Goal: Task Accomplishment & Management: Complete application form

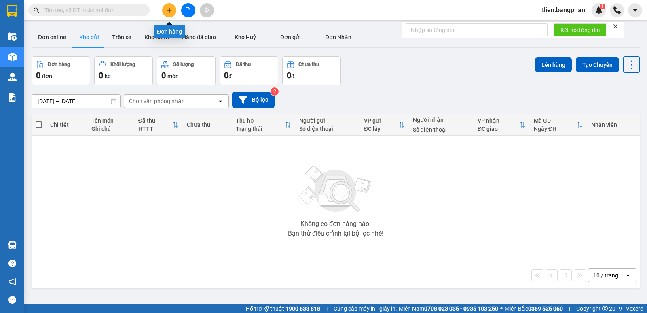
click at [170, 9] on icon "plus" at bounding box center [170, 10] width 6 height 6
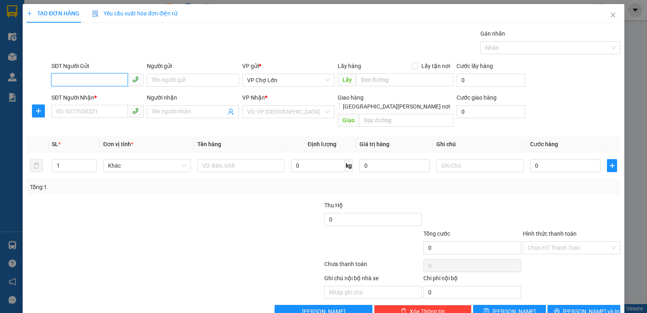
scroll to position [12, 0]
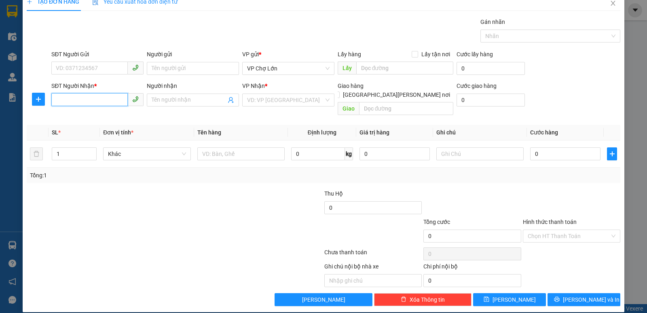
click at [58, 100] on input "SĐT Người Nhận *" at bounding box center [89, 99] width 76 height 13
click at [75, 117] on div "0903419914" at bounding box center [97, 116] width 82 height 9
type input "0903419914"
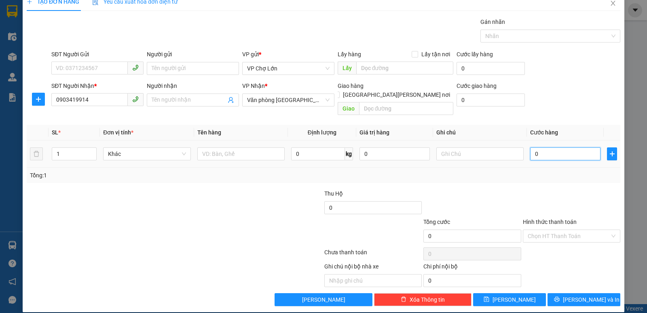
click at [534, 147] on input "0" at bounding box center [565, 153] width 70 height 13
type input "2"
type input "20"
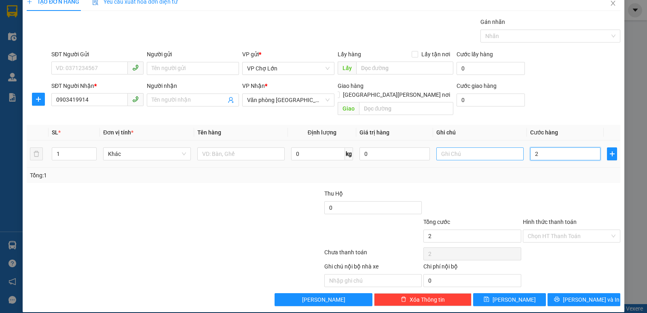
type input "20"
type input "200"
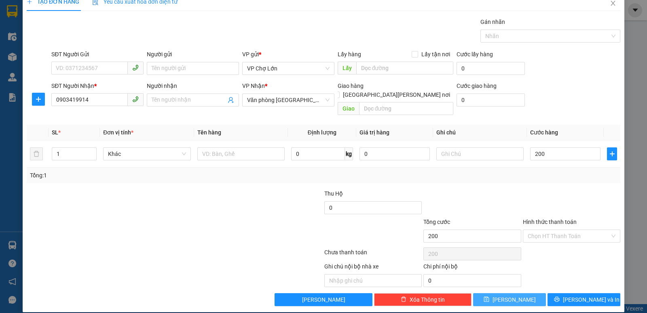
type input "200.000"
click at [490, 296] on icon "save" at bounding box center [487, 299] width 6 height 6
type input "0"
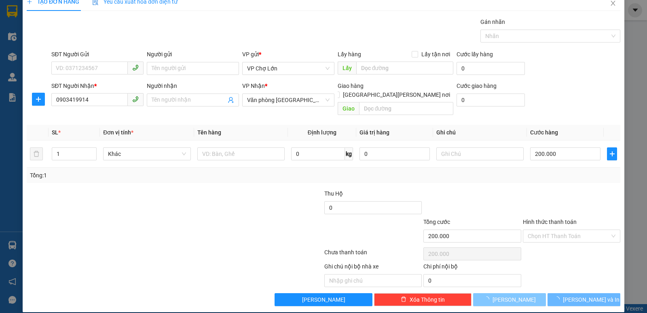
type input "0"
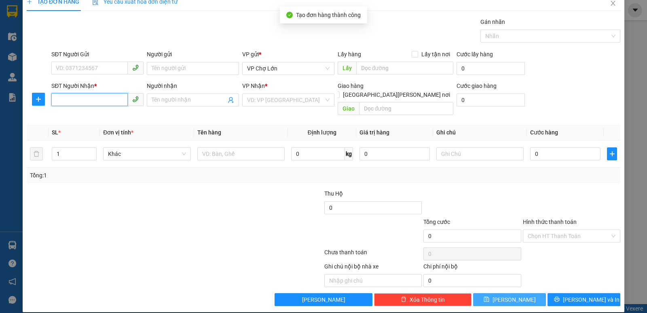
click at [56, 99] on input "SĐT Người Nhận *" at bounding box center [89, 99] width 76 height 13
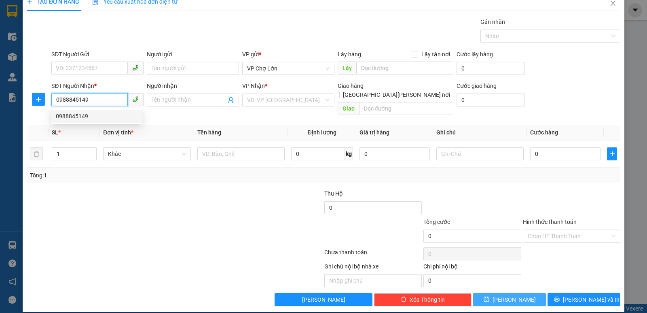
click at [82, 116] on div "0988845149" at bounding box center [97, 116] width 82 height 9
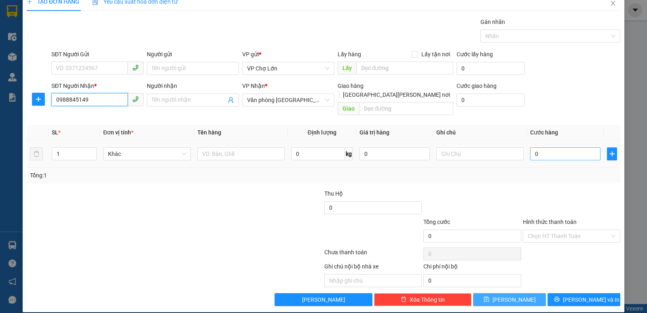
type input "0988845149"
click at [534, 147] on input "0" at bounding box center [565, 153] width 70 height 13
type input "2"
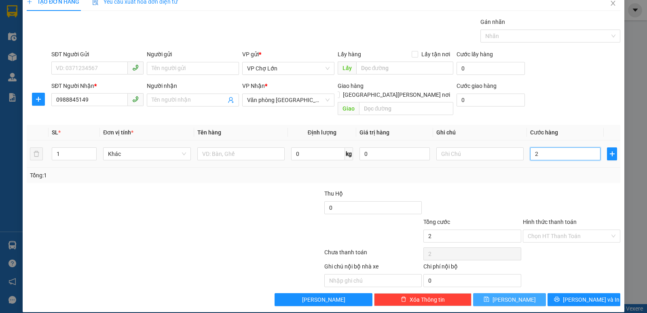
type input "25"
type input "250"
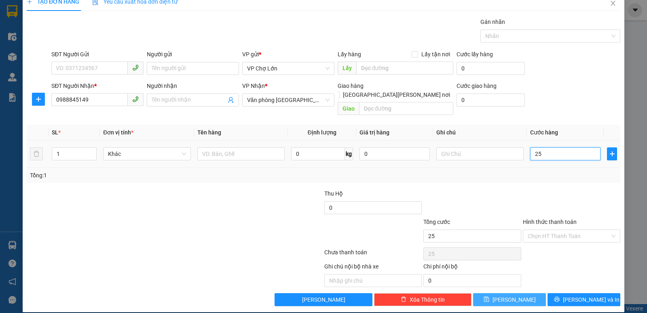
type input "250"
type input "250.000"
click at [490, 296] on icon "save" at bounding box center [487, 299] width 6 height 6
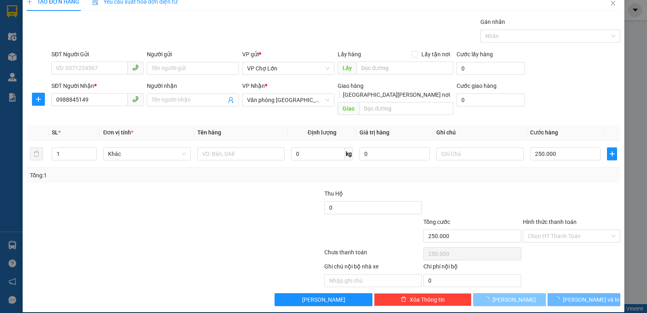
type input "0"
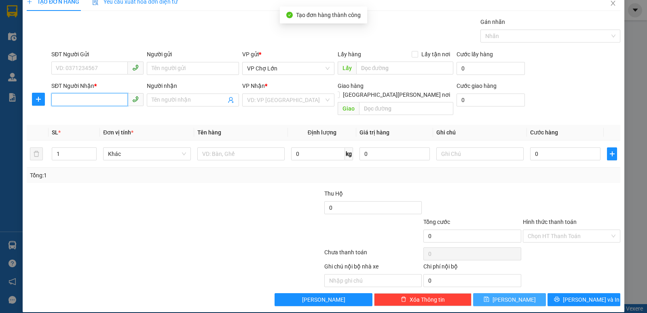
click at [55, 98] on input "SĐT Người Nhận *" at bounding box center [89, 99] width 76 height 13
click at [57, 100] on input "SĐT Người Nhận *" at bounding box center [89, 99] width 76 height 13
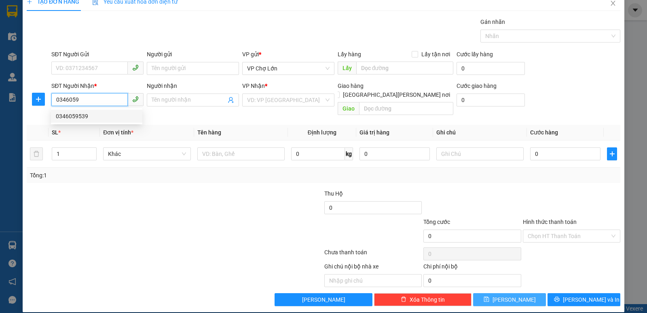
click at [77, 115] on div "0346059539" at bounding box center [97, 116] width 82 height 9
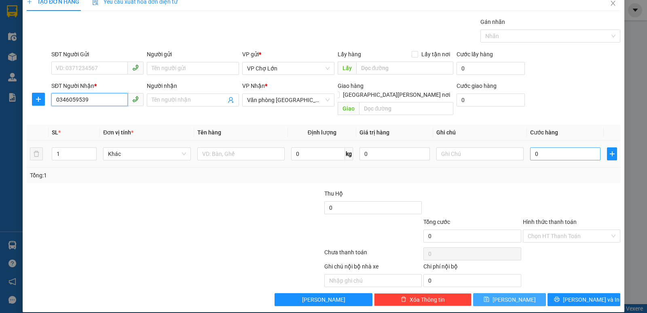
type input "0346059539"
click at [538, 147] on input "0" at bounding box center [565, 153] width 70 height 13
type input "4"
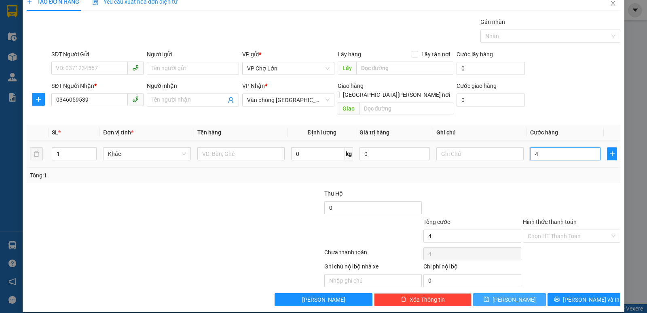
type input "40"
type input "40.000"
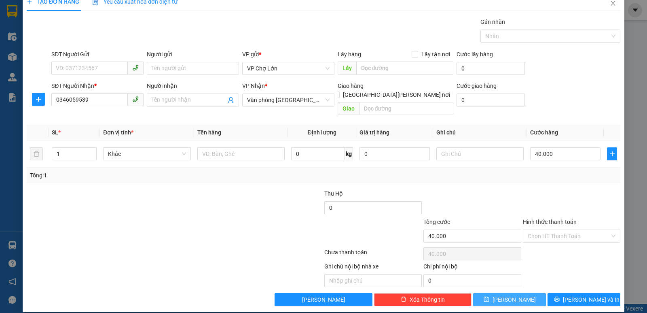
click at [542, 218] on label "Hình thức thanh toán" at bounding box center [550, 221] width 54 height 6
click at [542, 230] on input "Hình thức thanh toán" at bounding box center [569, 236] width 82 height 12
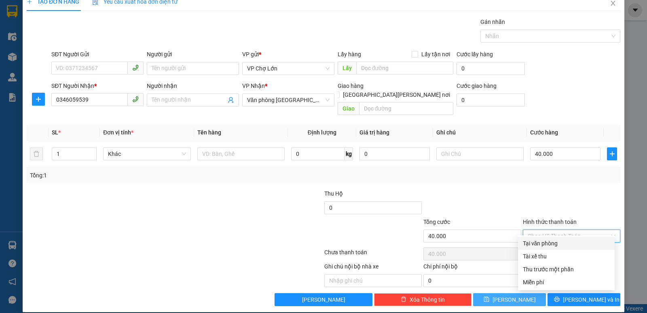
click at [543, 243] on div "Tại văn phòng" at bounding box center [566, 243] width 87 height 9
type input "0"
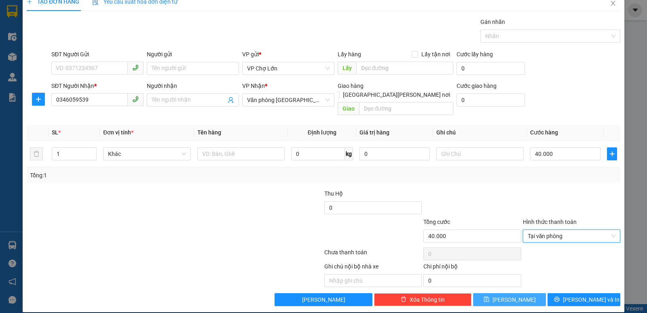
click at [490, 296] on icon "save" at bounding box center [487, 299] width 6 height 6
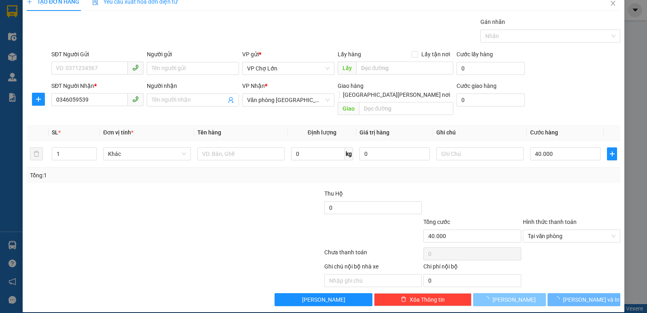
type input "0"
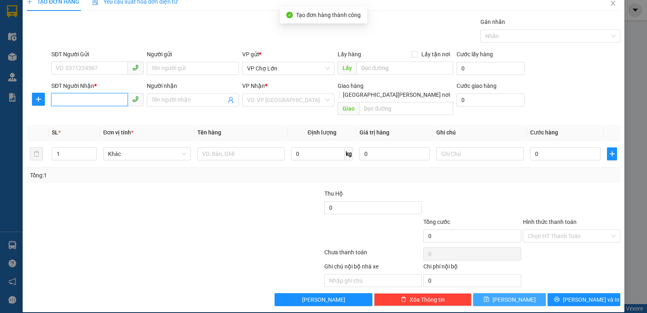
click at [58, 99] on input "SĐT Người Nhận *" at bounding box center [89, 99] width 76 height 13
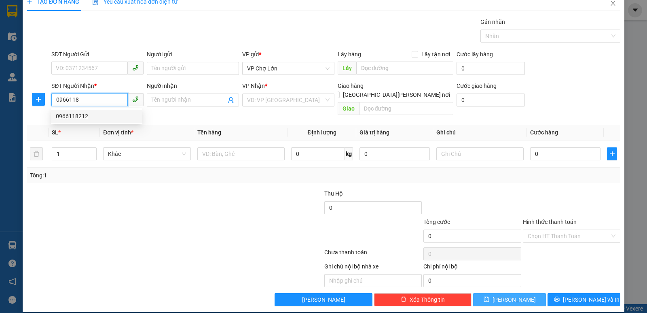
click at [81, 117] on div "0966118212" at bounding box center [97, 116] width 82 height 9
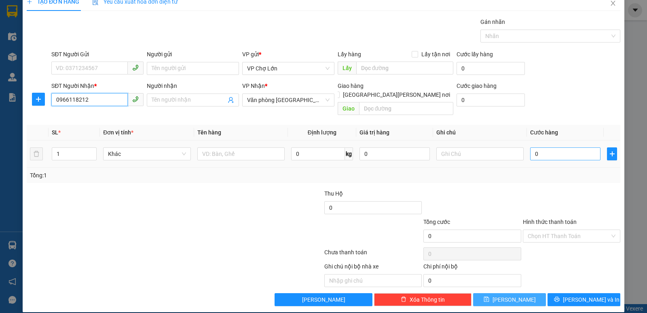
type input "0966118212"
click at [536, 147] on input "0" at bounding box center [565, 153] width 70 height 13
type input "3"
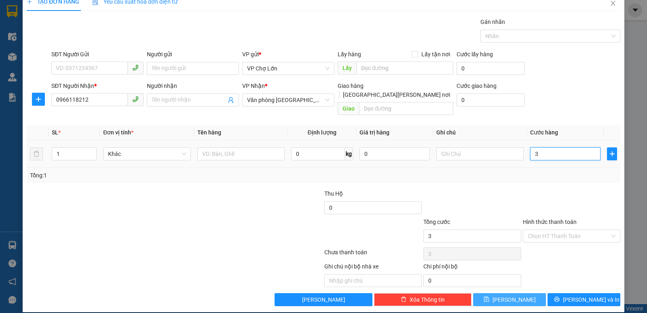
type input "35"
type input "3.510"
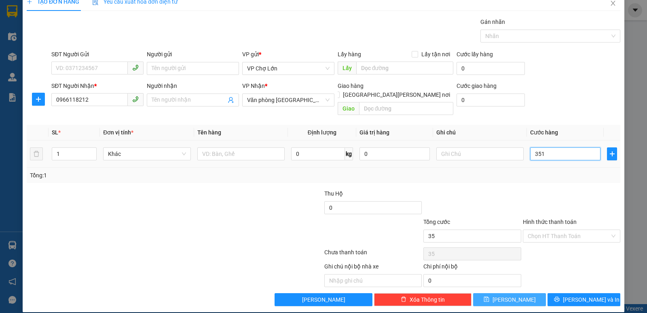
type input "3.510"
type input "351"
type input "35"
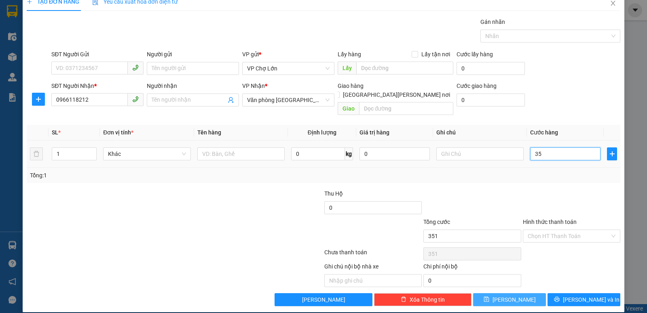
type input "35"
type input "350"
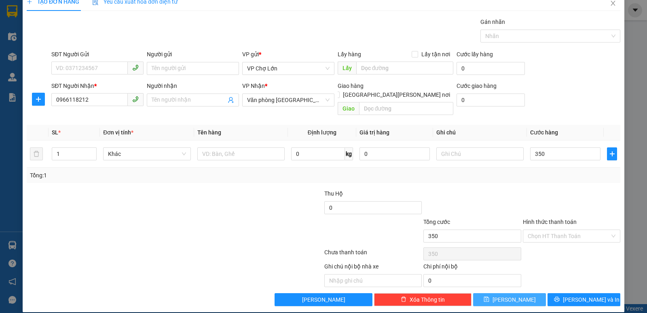
type input "350.000"
click at [494, 293] on button "[PERSON_NAME]" at bounding box center [509, 299] width 73 height 13
type input "0"
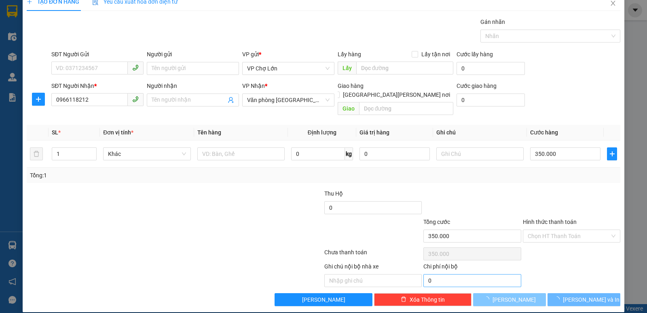
type input "0"
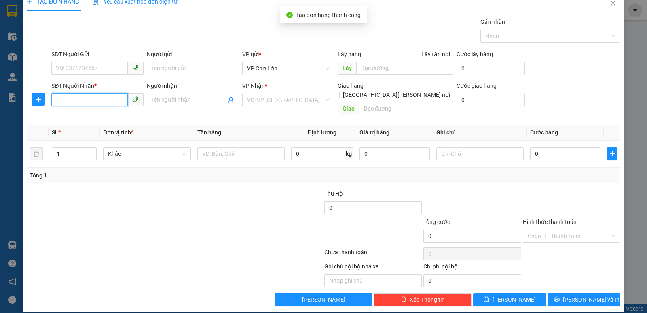
click at [53, 99] on input "SĐT Người Nhận *" at bounding box center [89, 99] width 76 height 13
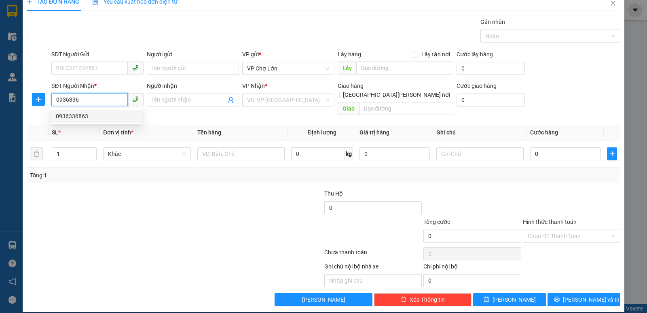
click at [76, 116] on div "0936336863" at bounding box center [97, 116] width 82 height 9
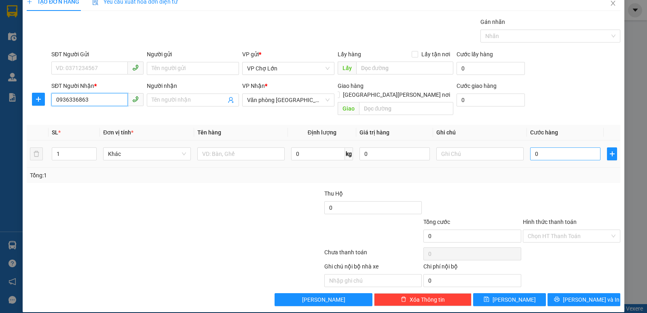
type input "0936336863"
click at [536, 147] on input "0" at bounding box center [565, 153] width 70 height 13
type input "1"
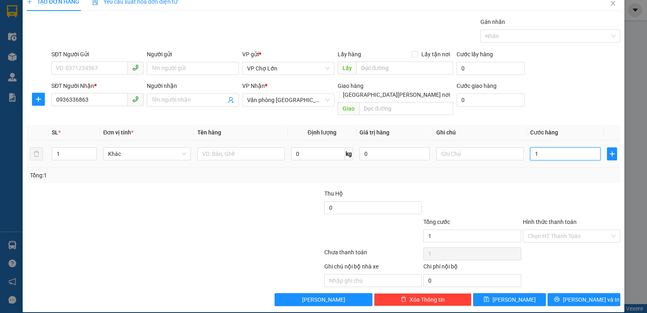
type input "10"
type input "100"
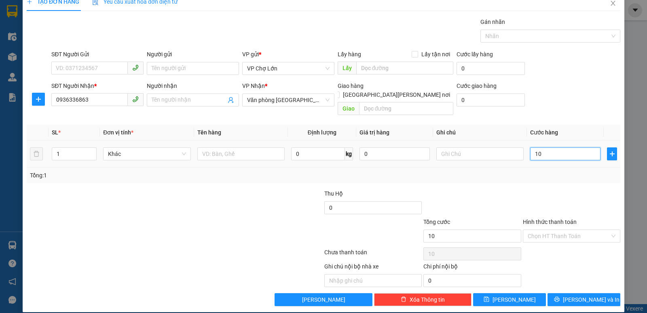
type input "100"
type input "100.000"
click at [489, 297] on icon "save" at bounding box center [486, 299] width 5 height 5
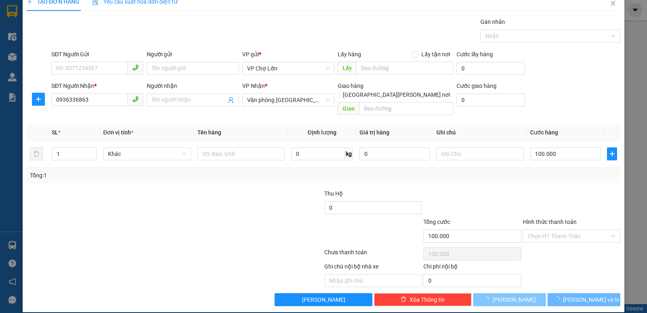
type input "0"
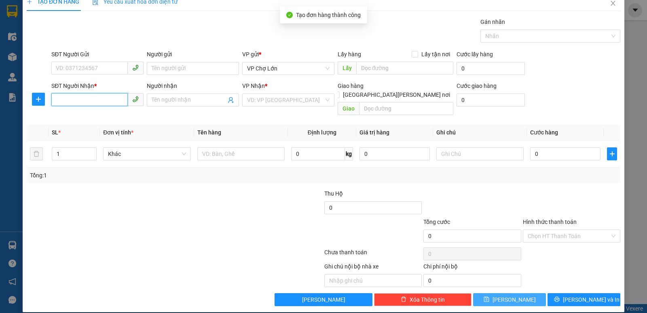
click at [58, 100] on input "SĐT Người Nhận *" at bounding box center [89, 99] width 76 height 13
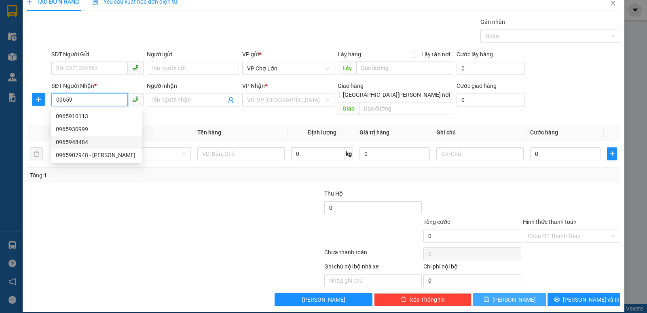
click at [77, 142] on div "0965948484" at bounding box center [97, 142] width 82 height 9
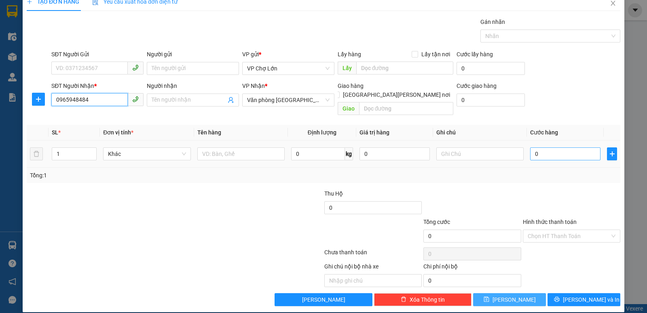
type input "0965948484"
click at [534, 147] on input "0" at bounding box center [565, 153] width 70 height 13
type input "5"
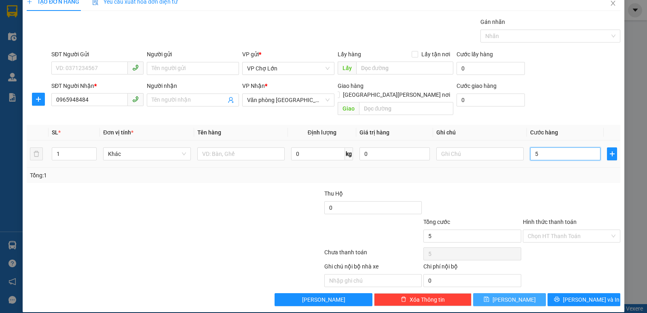
type input "50"
type input "50.000"
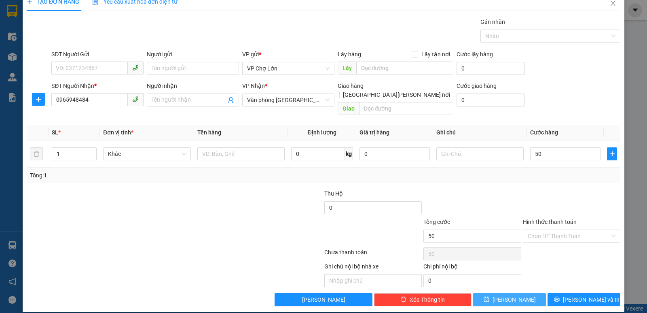
type input "50.000"
click at [490, 296] on icon "save" at bounding box center [487, 299] width 6 height 6
type input "0"
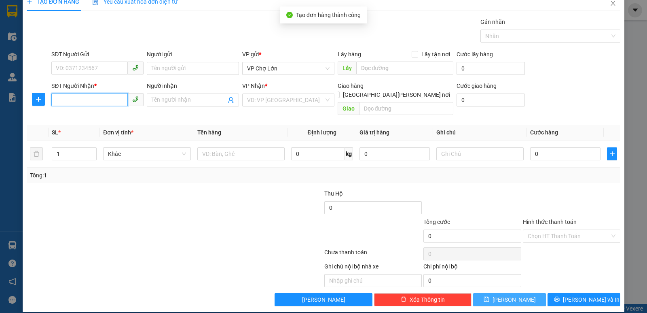
click at [53, 99] on input "SĐT Người Nhận *" at bounding box center [89, 99] width 76 height 13
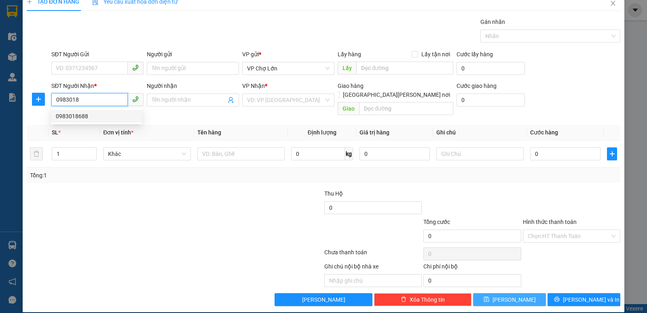
click at [80, 116] on div "0983018688" at bounding box center [97, 116] width 82 height 9
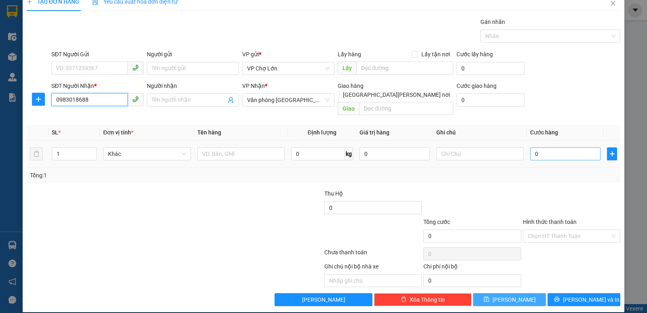
type input "0983018688"
click at [537, 147] on input "0" at bounding box center [565, 153] width 70 height 13
type input "5"
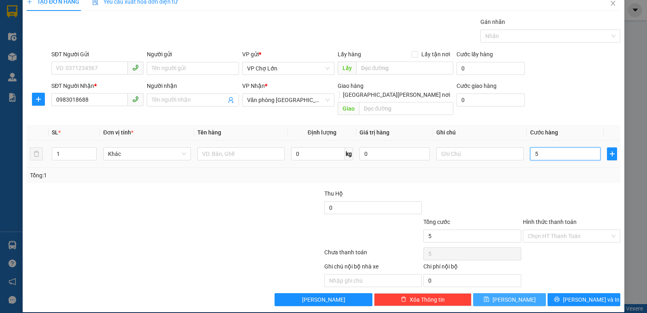
type input "50"
type input "50.000"
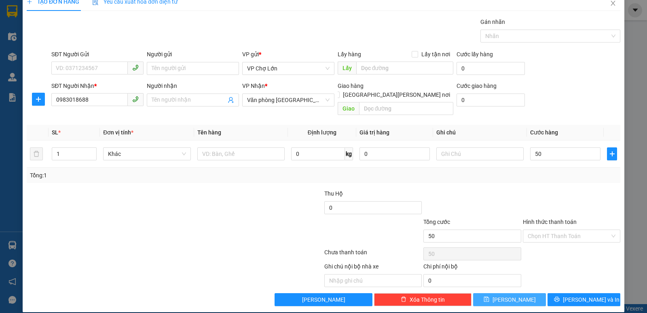
type input "50.000"
click at [490, 296] on icon "save" at bounding box center [487, 299] width 6 height 6
type input "0"
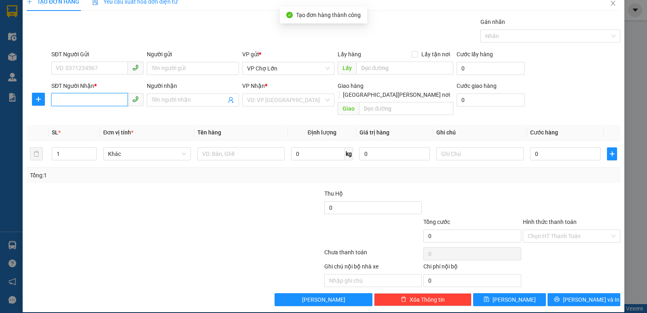
click at [55, 100] on input "SĐT Người Nhận *" at bounding box center [89, 99] width 76 height 13
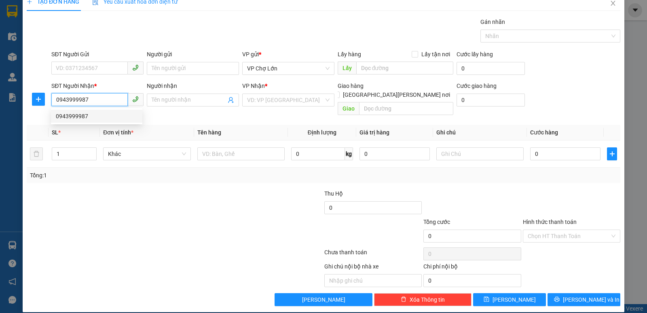
drag, startPoint x: 83, startPoint y: 115, endPoint x: 177, endPoint y: 128, distance: 95.6
click at [85, 115] on div "0943999987" at bounding box center [97, 116] width 82 height 9
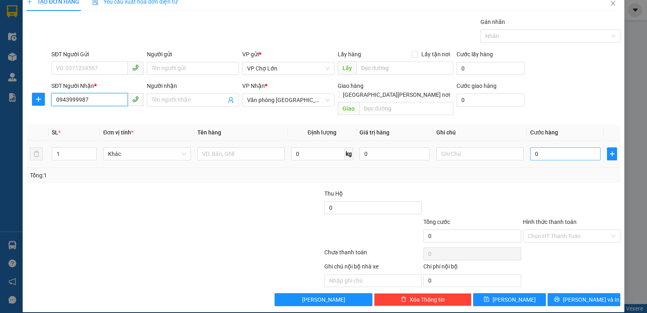
type input "0943999987"
click at [535, 147] on input "0" at bounding box center [565, 153] width 70 height 13
type input "1"
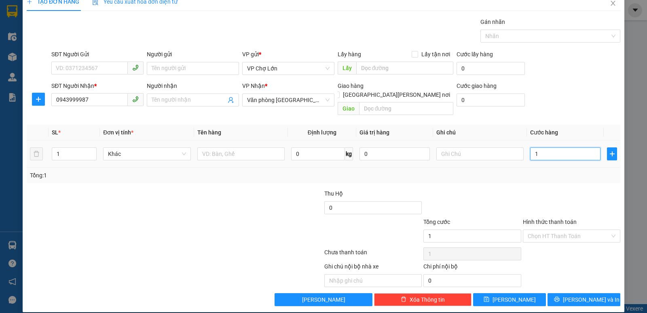
type input "10"
type input "100"
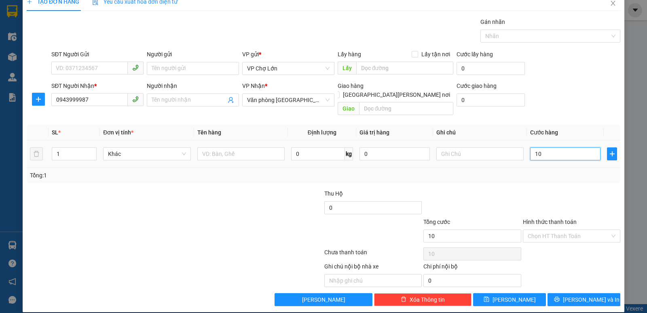
type input "100"
type input "100.000"
click at [490, 296] on icon "save" at bounding box center [487, 299] width 6 height 6
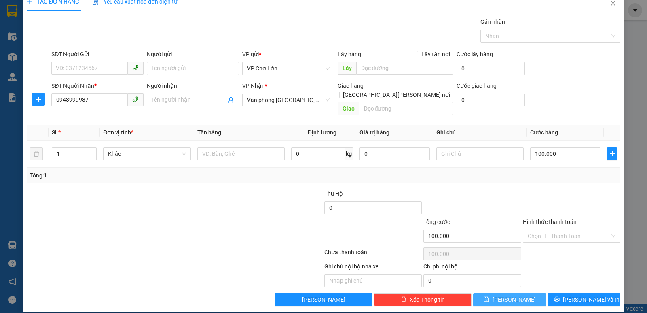
type input "0"
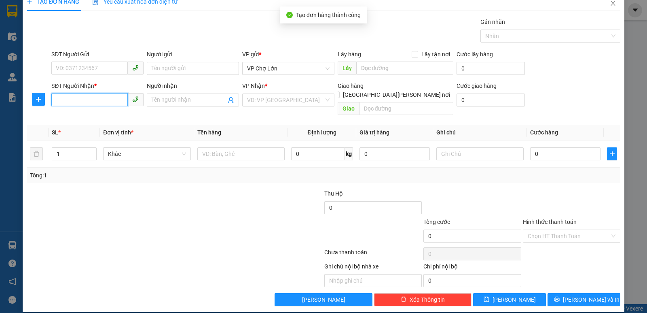
click at [55, 100] on input "SĐT Người Nhận *" at bounding box center [89, 99] width 76 height 13
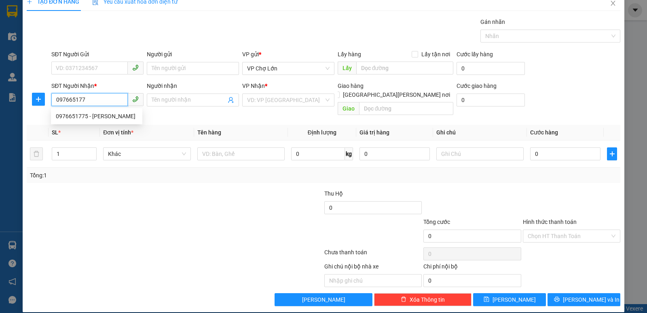
type input "0976651775"
click at [79, 119] on div "0976651775 - [PERSON_NAME]" at bounding box center [97, 116] width 82 height 9
type input "quỳnh"
type input "md"
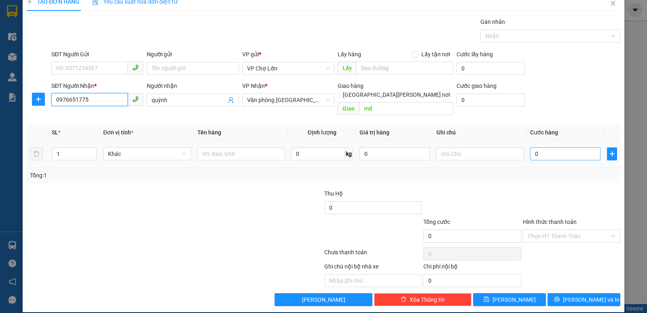
type input "0976651775"
click at [536, 147] on input "0" at bounding box center [565, 153] width 70 height 13
type input "5"
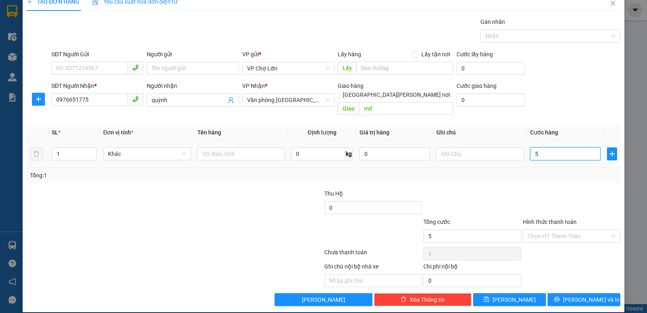
type input "50"
type input "50.000"
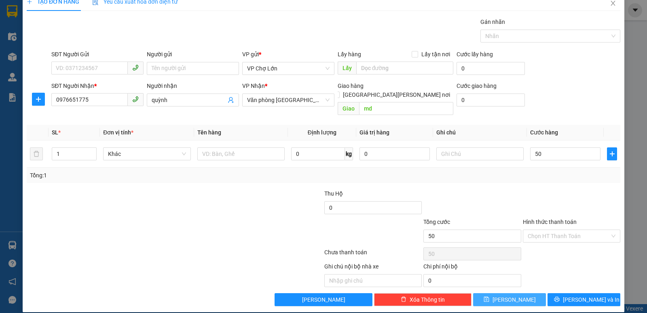
type input "50.000"
click at [490, 296] on icon "save" at bounding box center [487, 299] width 6 height 6
type input "0"
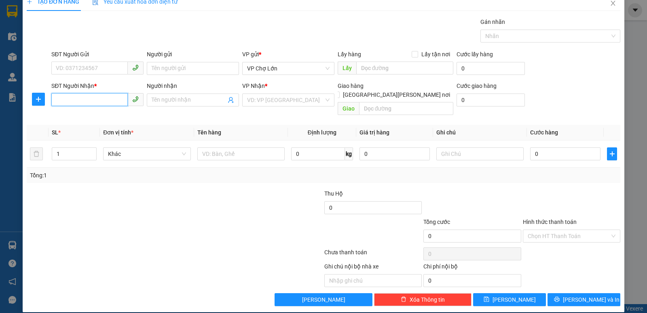
click at [55, 99] on input "SĐT Người Nhận *" at bounding box center [89, 99] width 76 height 13
type input "0943355945"
click at [319, 99] on input "search" at bounding box center [285, 100] width 77 height 12
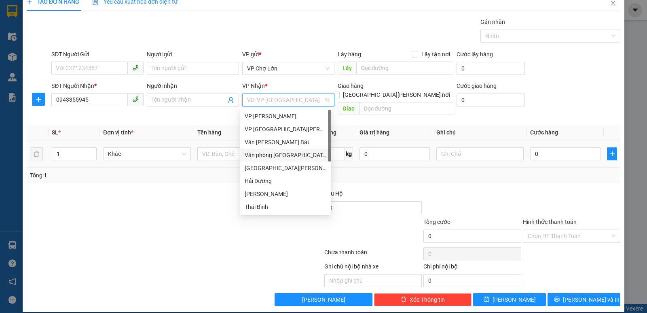
drag, startPoint x: 287, startPoint y: 154, endPoint x: 307, endPoint y: 153, distance: 20.3
click at [288, 155] on div "Văn phòng [GEOGRAPHIC_DATA]" at bounding box center [286, 155] width 82 height 9
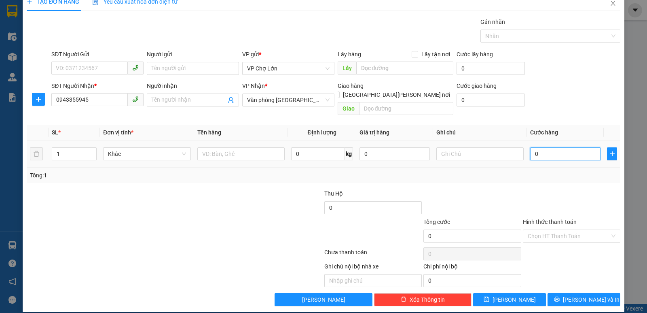
click at [535, 147] on input "0" at bounding box center [565, 153] width 70 height 13
type input "5"
type input "50"
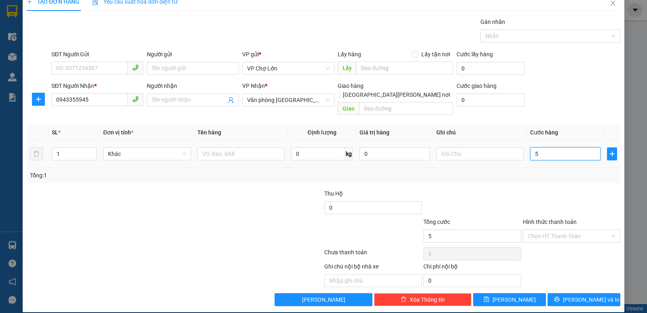
type input "50"
type input "50.000"
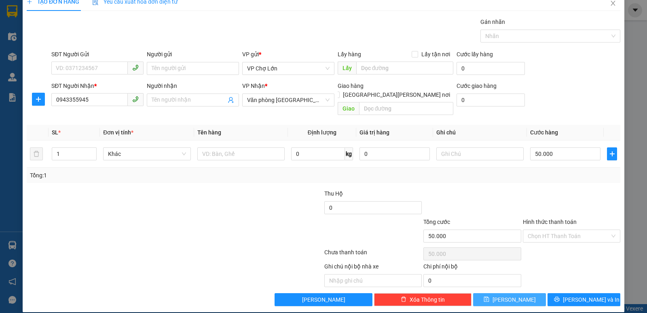
click at [490, 296] on icon "save" at bounding box center [487, 299] width 6 height 6
type input "0"
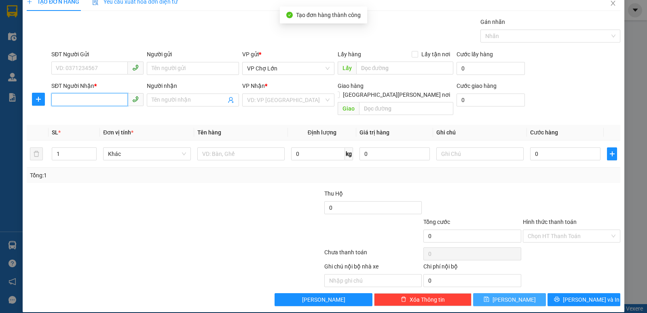
click at [57, 100] on input "SĐT Người Nhận *" at bounding box center [89, 99] width 76 height 13
type input "0385979781"
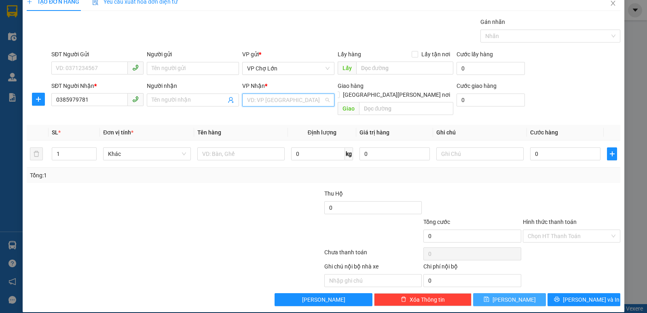
click at [319, 100] on input "search" at bounding box center [285, 100] width 77 height 12
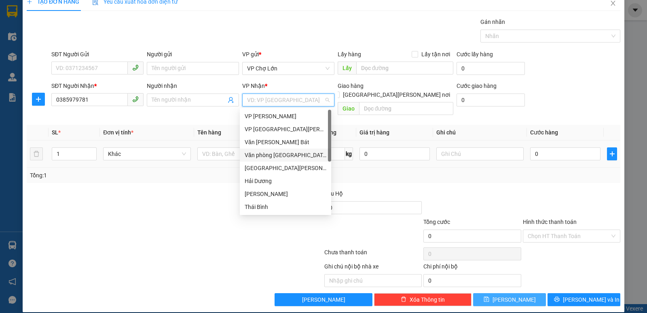
drag, startPoint x: 282, startPoint y: 156, endPoint x: 293, endPoint y: 156, distance: 10.1
click at [284, 156] on div "Văn phòng [GEOGRAPHIC_DATA]" at bounding box center [286, 155] width 82 height 9
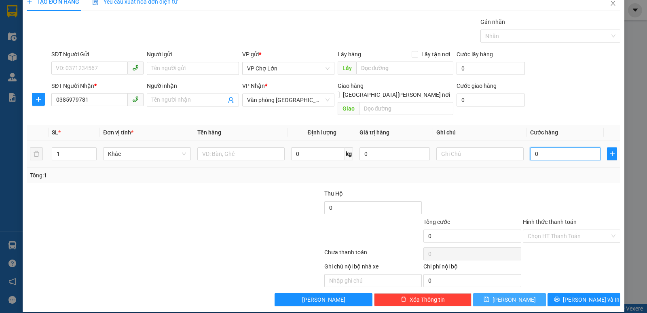
click at [537, 148] on input "0" at bounding box center [565, 153] width 70 height 13
type input "2"
type input "20"
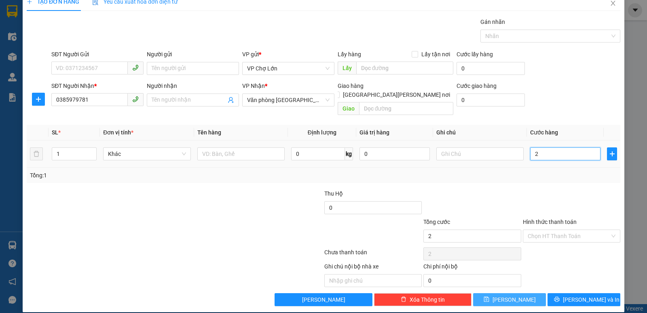
type input "20"
type input "200"
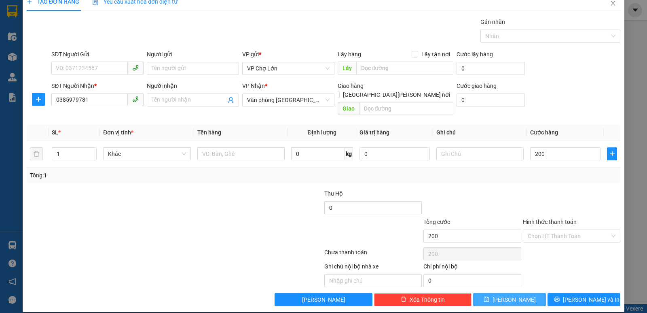
type input "200.000"
click at [490, 296] on icon "save" at bounding box center [487, 299] width 6 height 6
type input "0"
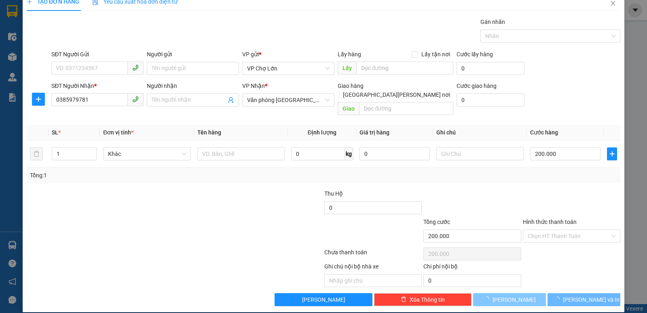
type input "0"
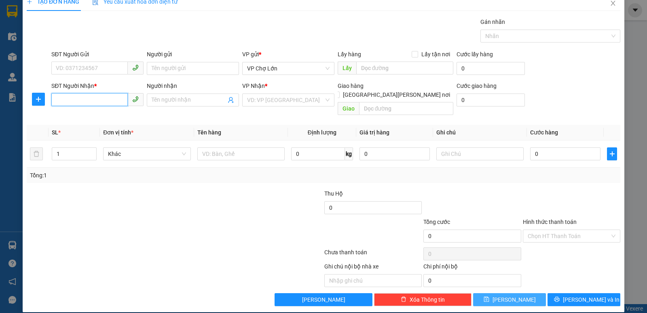
click at [55, 100] on input "SĐT Người Nhận *" at bounding box center [89, 99] width 76 height 13
click at [84, 114] on div "0943771023" at bounding box center [97, 116] width 82 height 9
type input "0943771023"
click at [535, 147] on input "0" at bounding box center [565, 153] width 70 height 13
type input "7"
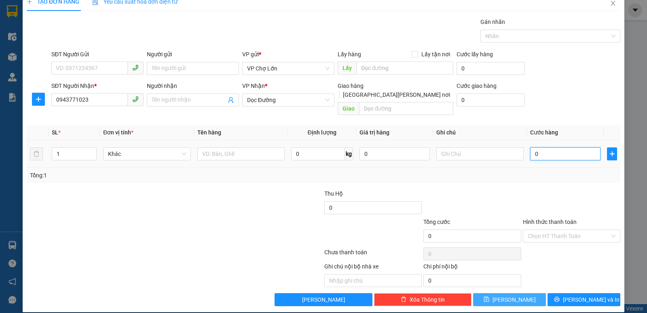
type input "7"
type input "70"
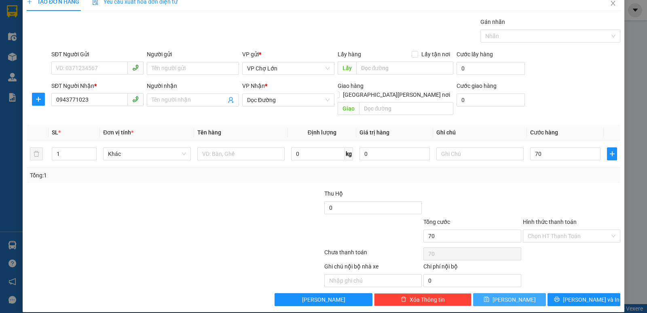
type input "70.000"
click at [490, 296] on icon "save" at bounding box center [487, 299] width 6 height 6
type input "0"
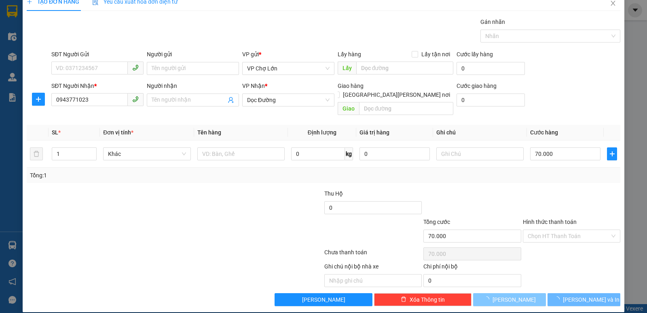
type input "0"
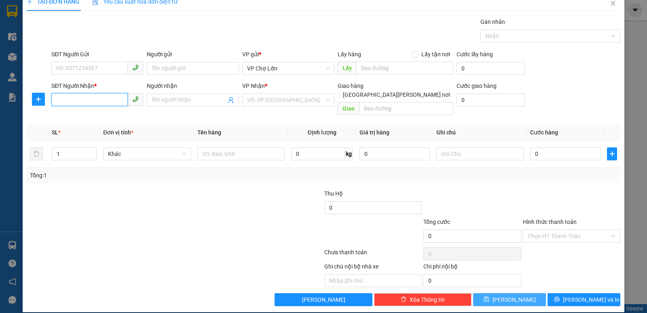
click at [56, 100] on input "SĐT Người Nhận *" at bounding box center [89, 99] width 76 height 13
click at [80, 116] on div "0975636923" at bounding box center [97, 116] width 82 height 9
type input "0975636923"
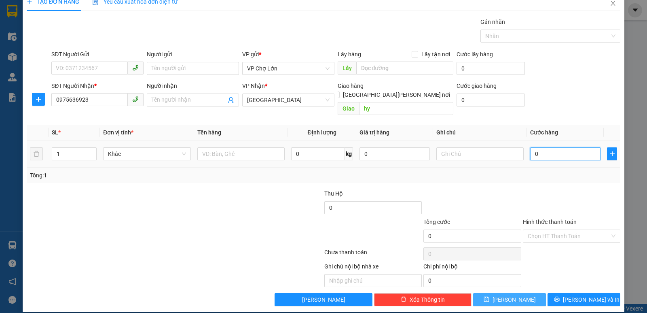
click at [534, 147] on input "0" at bounding box center [565, 153] width 70 height 13
click at [490, 296] on icon "save" at bounding box center [487, 299] width 6 height 6
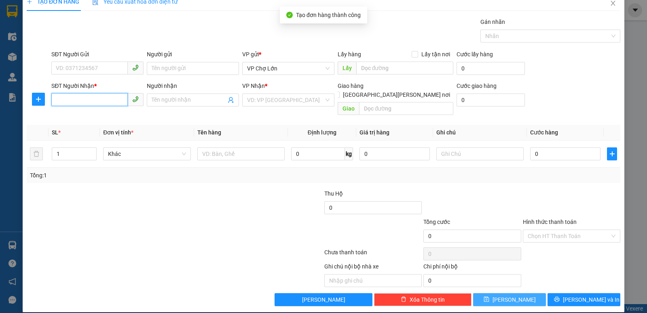
click at [58, 100] on input "SĐT Người Nhận *" at bounding box center [89, 99] width 76 height 13
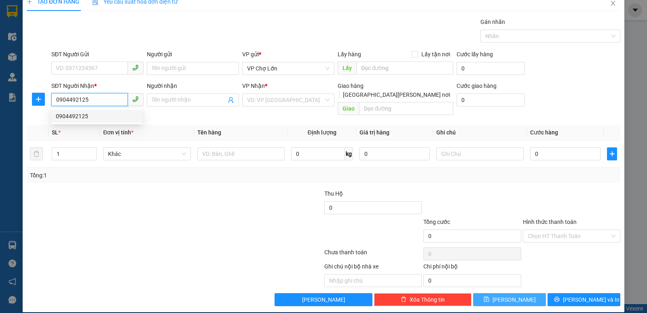
click at [78, 114] on div "0904492125" at bounding box center [97, 116] width 82 height 9
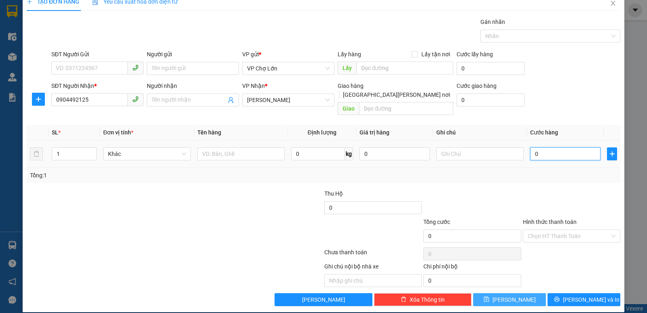
click at [536, 147] on input "0" at bounding box center [565, 153] width 70 height 13
click at [489, 297] on icon "save" at bounding box center [486, 299] width 5 height 5
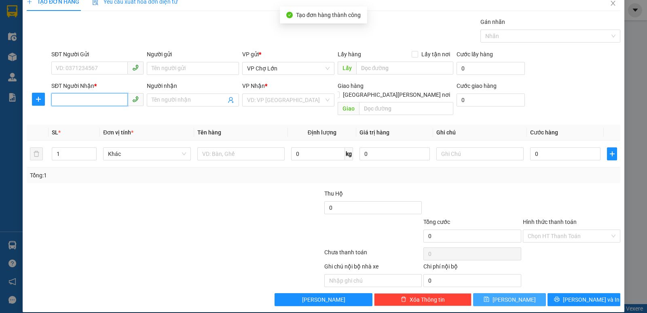
click at [55, 101] on input "SĐT Người Nhận *" at bounding box center [89, 99] width 76 height 13
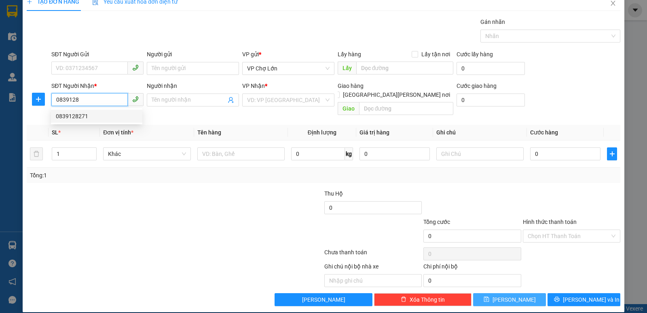
click at [77, 115] on div "0839128271" at bounding box center [97, 116] width 82 height 9
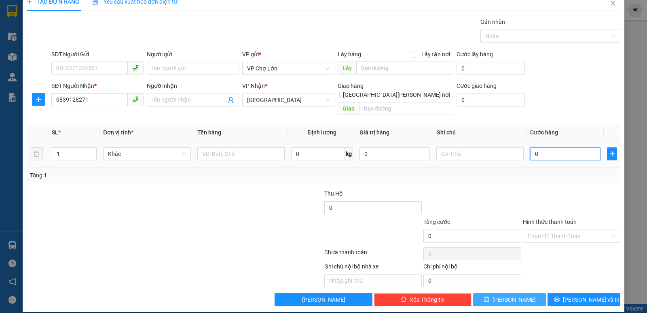
click at [535, 147] on input "0" at bounding box center [565, 153] width 70 height 13
click at [490, 296] on icon "save" at bounding box center [487, 299] width 6 height 6
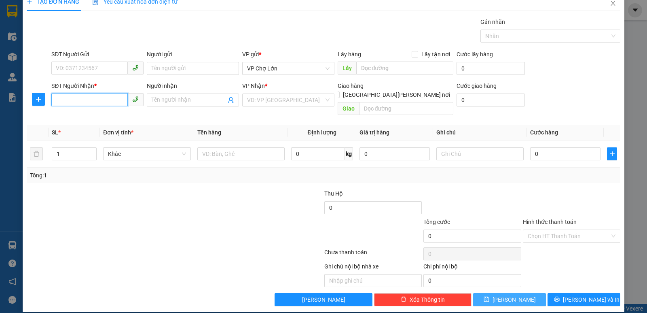
click at [57, 100] on input "SĐT Người Nhận *" at bounding box center [89, 99] width 76 height 13
click at [82, 114] on div "0912857459" at bounding box center [97, 116] width 82 height 9
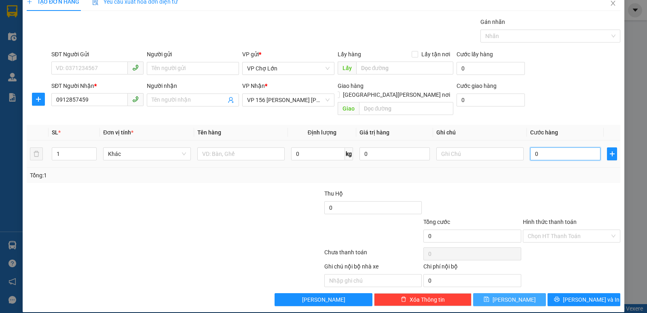
click at [536, 147] on input "0" at bounding box center [565, 153] width 70 height 13
click at [490, 296] on icon "save" at bounding box center [487, 299] width 6 height 6
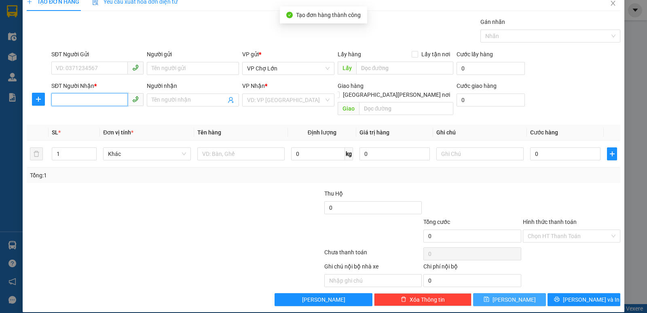
click at [56, 101] on input "SĐT Người Nhận *" at bounding box center [89, 99] width 76 height 13
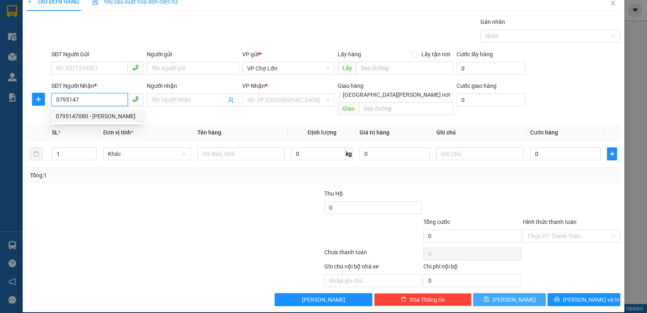
click at [81, 117] on div "0795147080 - [PERSON_NAME]" at bounding box center [97, 116] width 82 height 9
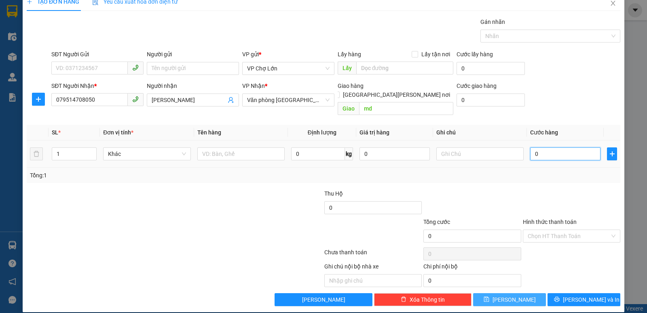
click at [533, 147] on input "0" at bounding box center [565, 153] width 70 height 13
click at [495, 293] on button "[PERSON_NAME]" at bounding box center [509, 299] width 73 height 13
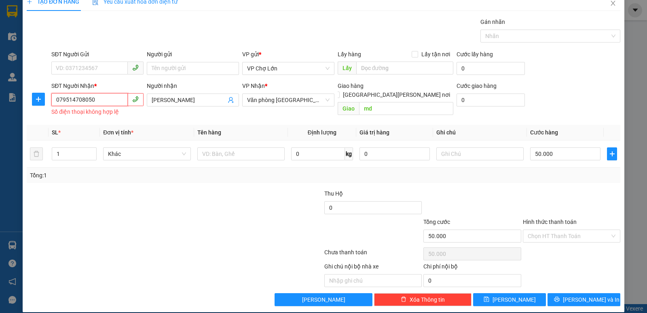
click at [93, 100] on input "079514708050" at bounding box center [89, 99] width 76 height 13
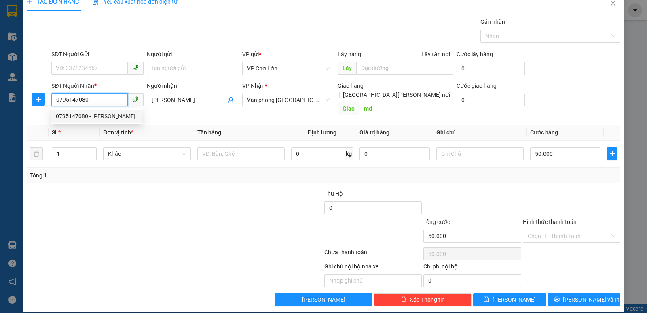
click at [83, 116] on div "0795147080 - [PERSON_NAME]" at bounding box center [97, 116] width 82 height 9
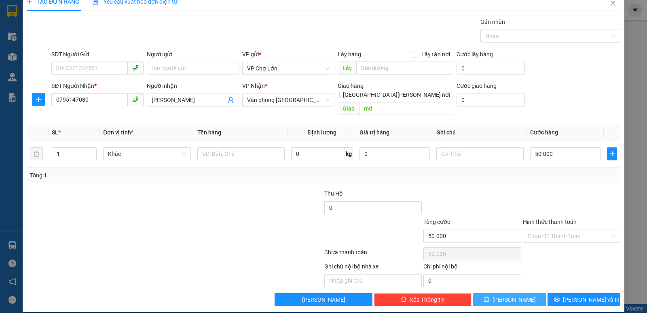
click at [490, 296] on icon "save" at bounding box center [487, 299] width 6 height 6
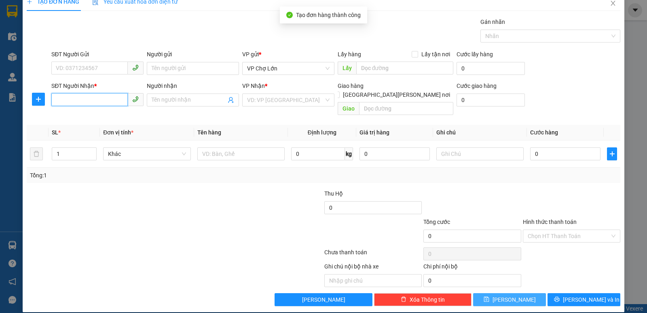
click at [55, 97] on input "SĐT Người Nhận *" at bounding box center [89, 99] width 76 height 13
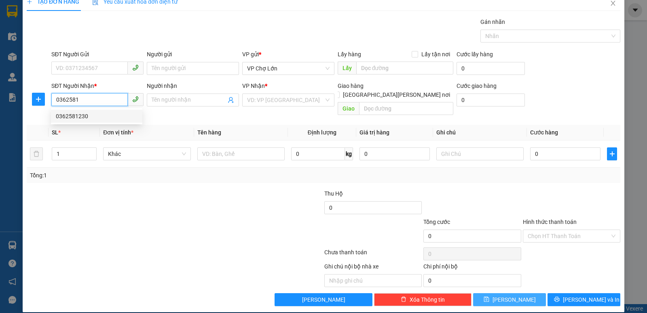
click at [80, 117] on div "0362581230" at bounding box center [97, 116] width 82 height 9
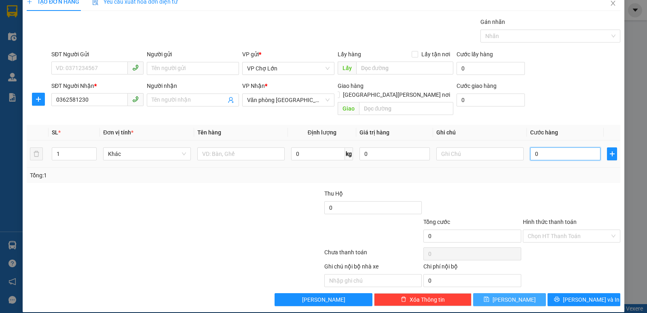
click at [536, 147] on input "0" at bounding box center [565, 153] width 70 height 13
click at [490, 296] on icon "save" at bounding box center [487, 299] width 6 height 6
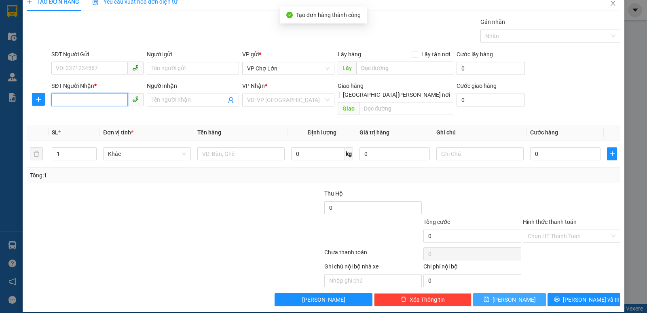
click at [55, 99] on input "SĐT Người Nhận *" at bounding box center [89, 99] width 76 height 13
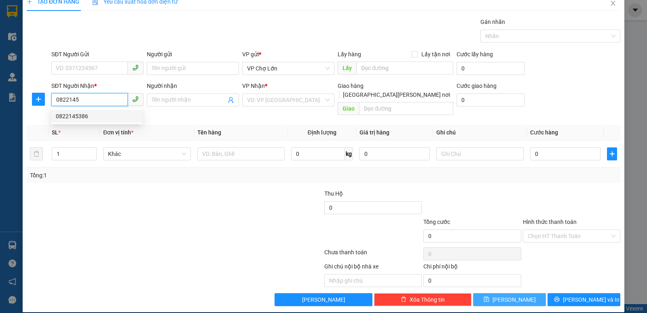
click at [78, 117] on div "0822145386" at bounding box center [97, 116] width 82 height 9
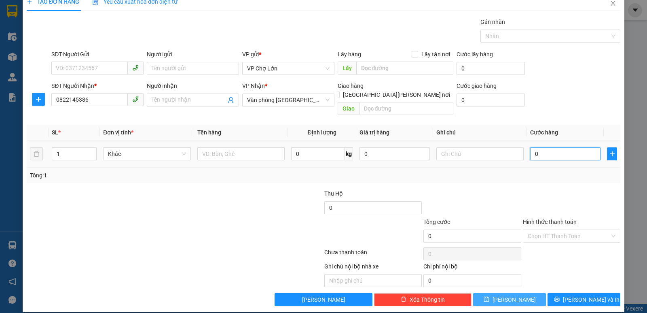
click at [534, 147] on input "0" at bounding box center [565, 153] width 70 height 13
click at [489, 297] on icon "save" at bounding box center [486, 299] width 5 height 5
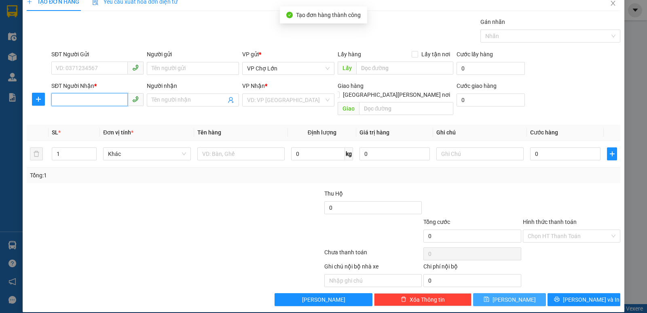
click at [57, 98] on input "SĐT Người Nhận *" at bounding box center [89, 99] width 76 height 13
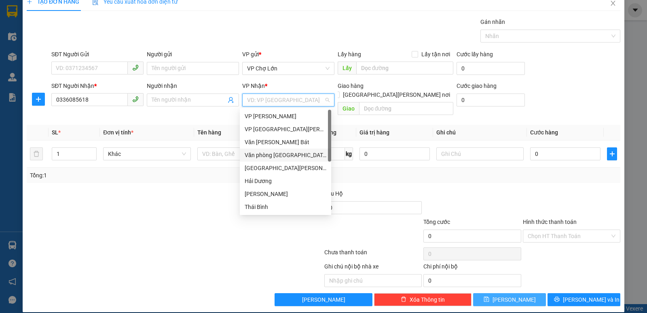
click at [310, 98] on input "search" at bounding box center [285, 100] width 77 height 12
drag, startPoint x: 281, startPoint y: 156, endPoint x: 318, endPoint y: 151, distance: 37.6
click at [289, 155] on div "Văn phòng [GEOGRAPHIC_DATA]" at bounding box center [286, 155] width 82 height 9
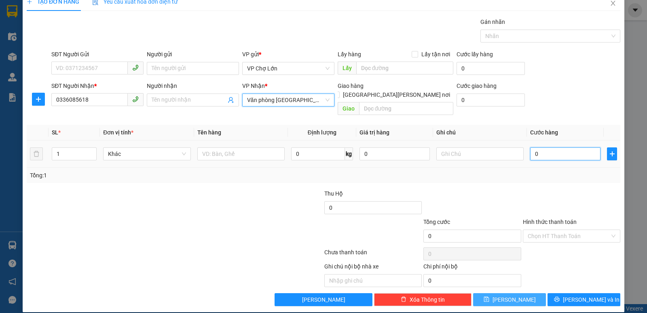
click at [534, 147] on input "0" at bounding box center [565, 153] width 70 height 13
click at [490, 296] on icon "save" at bounding box center [487, 299] width 6 height 6
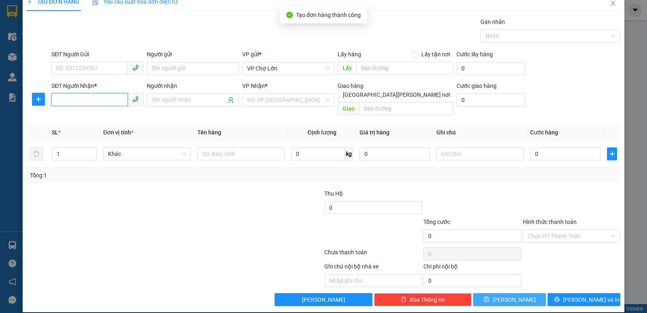
click at [59, 100] on input "SĐT Người Nhận *" at bounding box center [89, 99] width 76 height 13
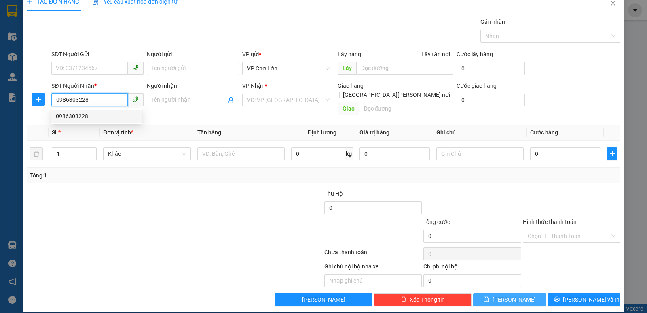
click at [78, 116] on div "0986303228" at bounding box center [97, 116] width 82 height 9
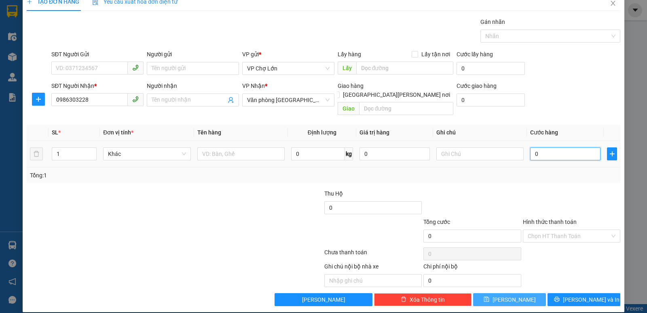
click at [533, 147] on input "0" at bounding box center [565, 153] width 70 height 13
click at [490, 296] on icon "save" at bounding box center [487, 299] width 6 height 6
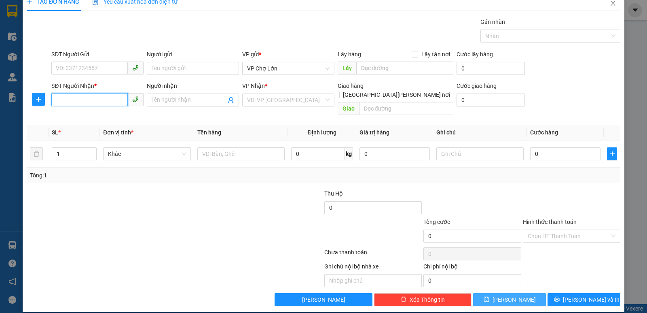
click at [54, 98] on input "SĐT Người Nhận *" at bounding box center [89, 99] width 76 height 13
click at [80, 115] on div "0912857459" at bounding box center [97, 116] width 82 height 9
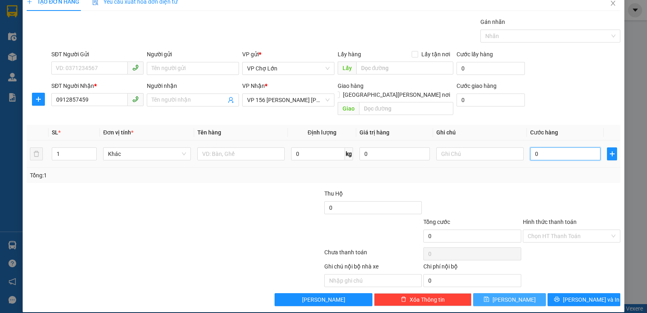
click at [537, 147] on input "0" at bounding box center [565, 153] width 70 height 13
click at [490, 296] on icon "save" at bounding box center [487, 299] width 6 height 6
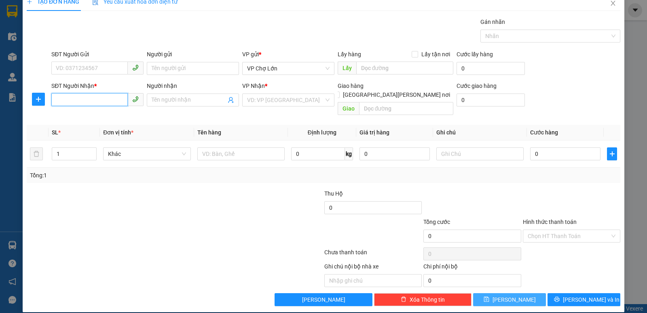
click at [56, 98] on input "SĐT Người Nhận *" at bounding box center [89, 99] width 76 height 13
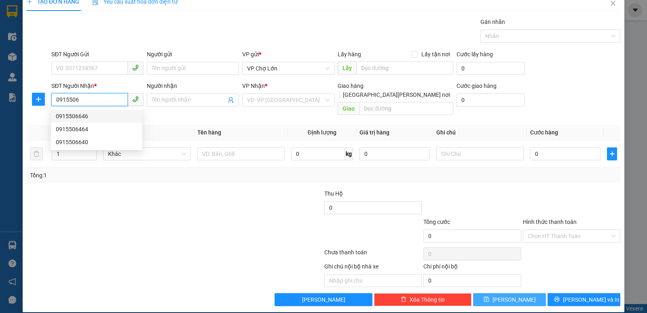
click at [83, 116] on div "0915506646" at bounding box center [97, 116] width 82 height 9
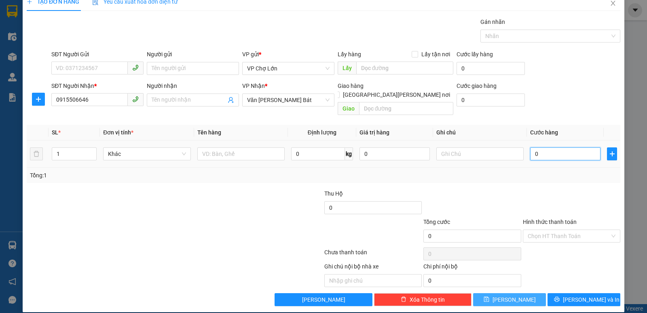
click at [534, 147] on input "0" at bounding box center [565, 153] width 70 height 13
click at [490, 296] on icon "save" at bounding box center [487, 299] width 6 height 6
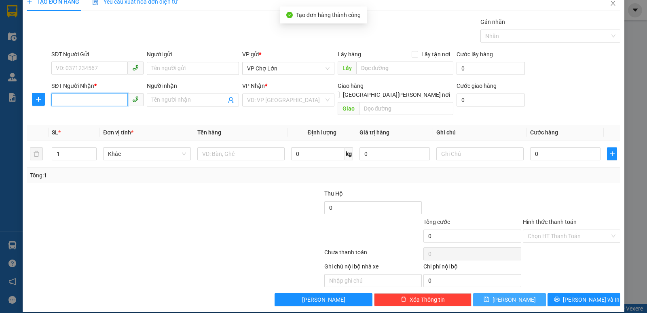
click at [57, 99] on input "SĐT Người Nhận *" at bounding box center [89, 99] width 76 height 13
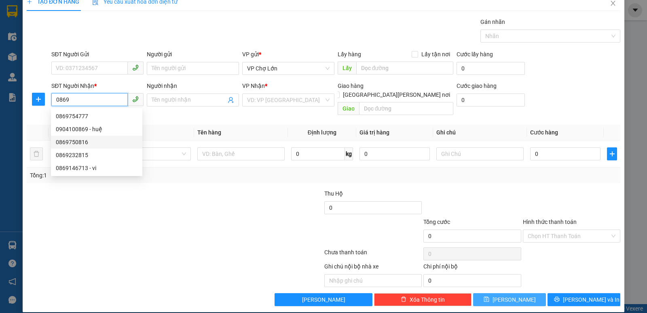
click at [82, 145] on div "0869750816" at bounding box center [97, 142] width 82 height 9
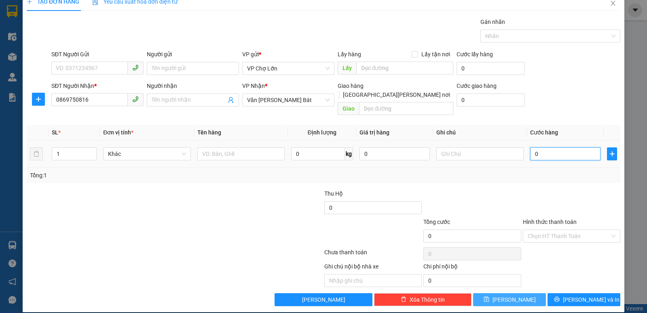
click at [537, 147] on input "0" at bounding box center [565, 153] width 70 height 13
click at [489, 297] on icon "save" at bounding box center [486, 299] width 5 height 5
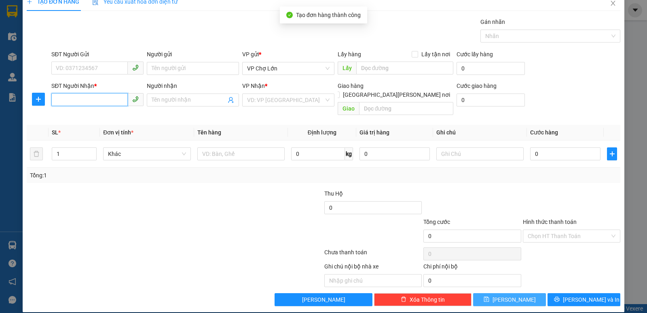
click at [53, 100] on input "SĐT Người Nhận *" at bounding box center [89, 99] width 76 height 13
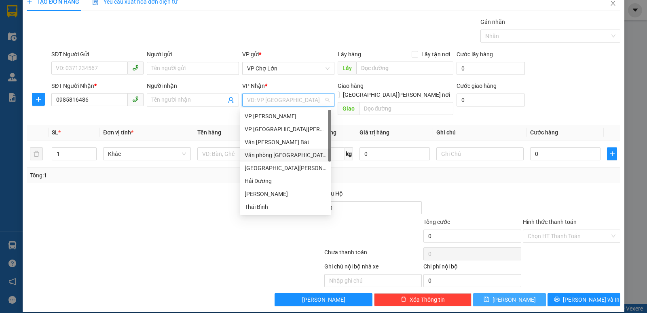
click at [318, 101] on input "search" at bounding box center [285, 100] width 77 height 12
click at [290, 143] on div "Văn [PERSON_NAME] Bát" at bounding box center [286, 142] width 82 height 9
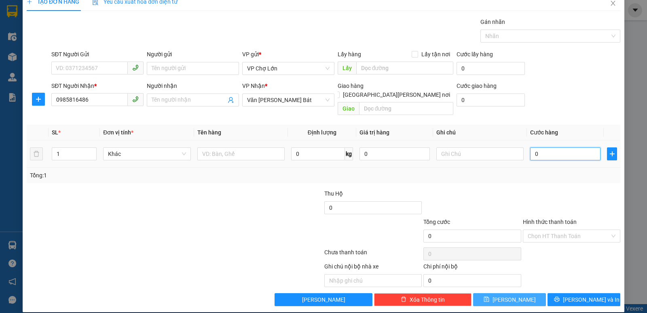
click at [536, 147] on input "0" at bounding box center [565, 153] width 70 height 13
click at [540, 218] on label "Hình thức thanh toán" at bounding box center [550, 221] width 54 height 6
click at [540, 230] on input "Hình thức thanh toán" at bounding box center [569, 236] width 82 height 12
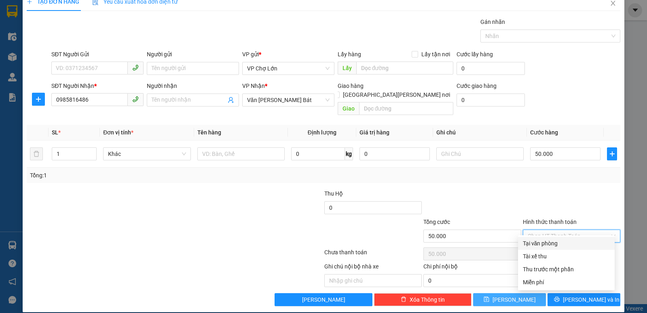
click at [531, 244] on div "Tại văn phòng" at bounding box center [566, 243] width 87 height 9
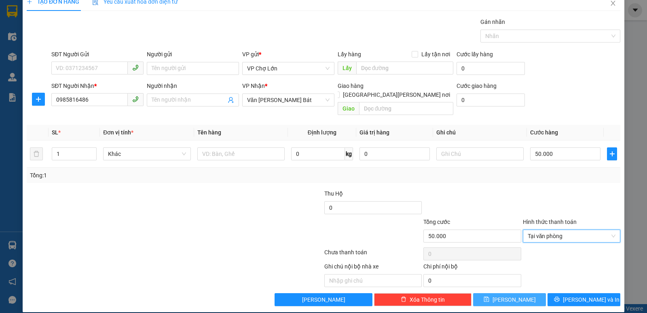
click at [490, 296] on icon "save" at bounding box center [487, 299] width 6 height 6
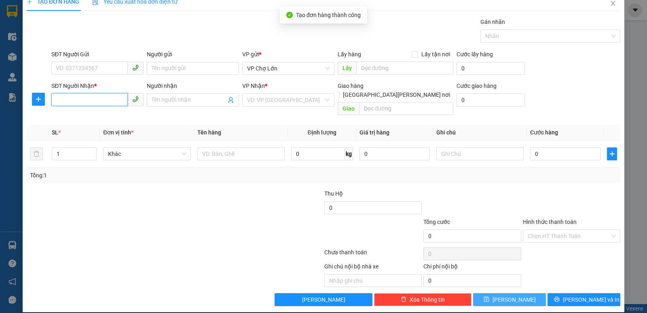
click at [56, 101] on input "SĐT Người Nhận *" at bounding box center [89, 99] width 76 height 13
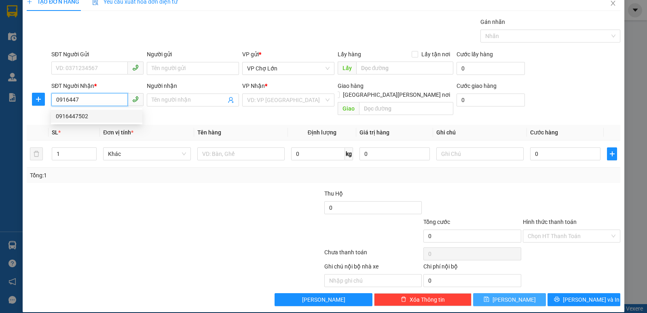
click at [81, 114] on div "0916447502" at bounding box center [97, 116] width 82 height 9
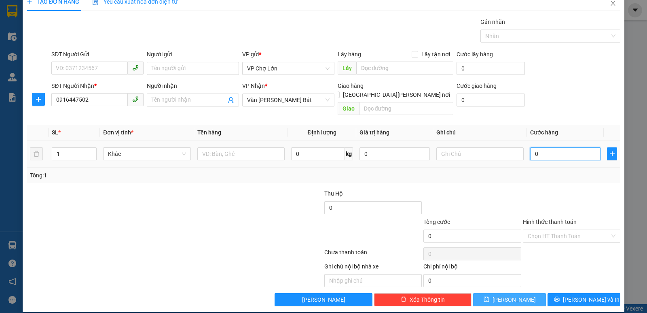
click at [537, 147] on input "0" at bounding box center [565, 153] width 70 height 13
click at [490, 296] on icon "save" at bounding box center [487, 299] width 6 height 6
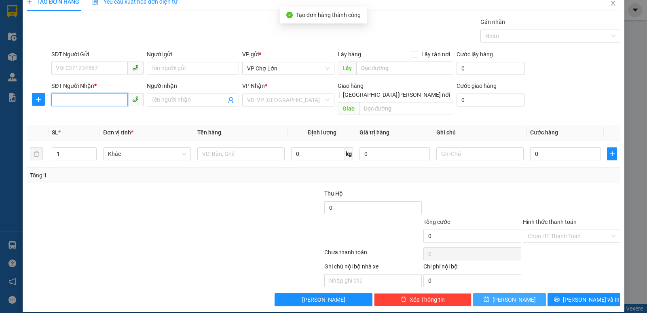
click at [53, 99] on input "SĐT Người Nhận *" at bounding box center [89, 99] width 76 height 13
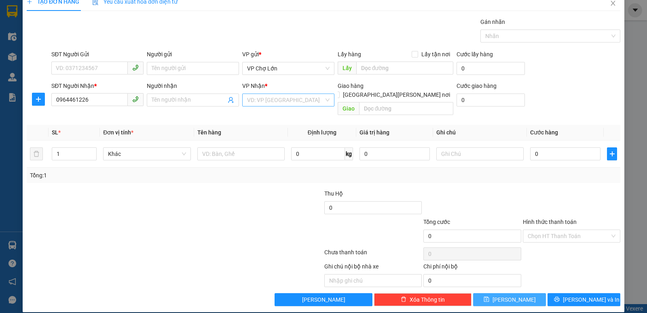
click at [304, 100] on input "search" at bounding box center [285, 100] width 77 height 12
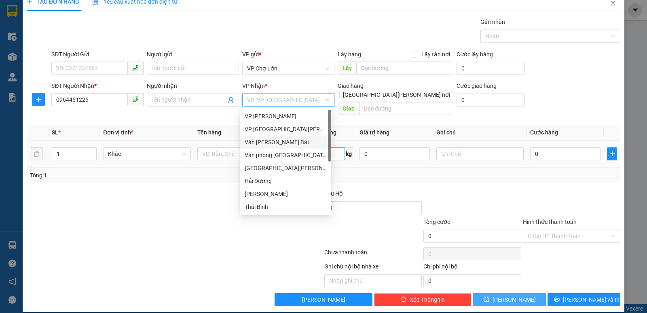
drag, startPoint x: 280, startPoint y: 142, endPoint x: 327, endPoint y: 142, distance: 47.3
click at [284, 142] on div "Văn [PERSON_NAME] Bát" at bounding box center [286, 142] width 82 height 9
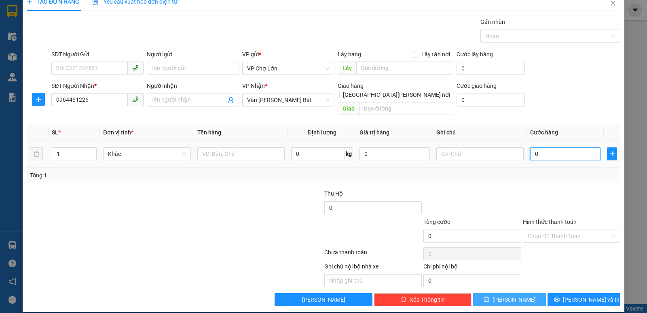
click at [535, 147] on input "0" at bounding box center [565, 153] width 70 height 13
click at [489, 297] on icon "save" at bounding box center [486, 299] width 5 height 5
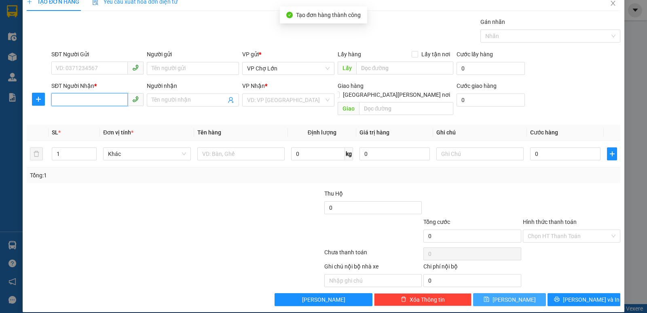
click at [53, 98] on input "SĐT Người Nhận *" at bounding box center [89, 99] width 76 height 13
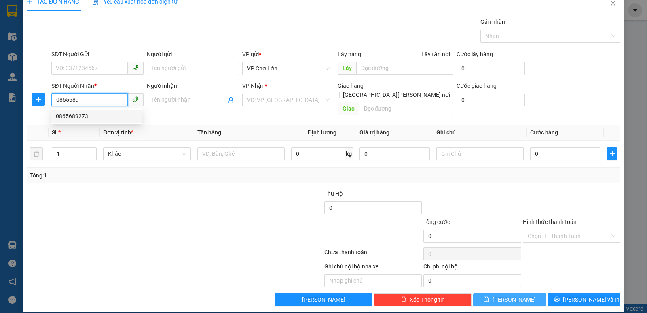
click at [80, 117] on div "0865689273" at bounding box center [97, 116] width 82 height 9
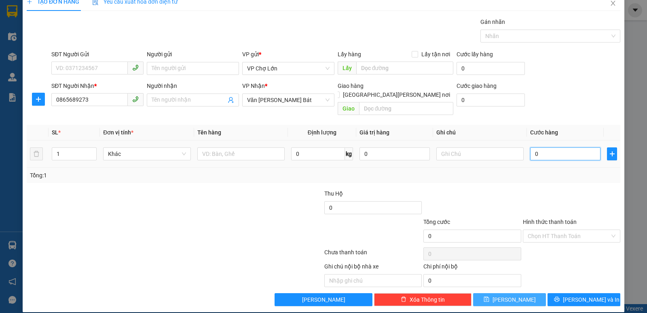
click at [536, 147] on input "0" at bounding box center [565, 153] width 70 height 13
click at [490, 296] on icon "save" at bounding box center [487, 299] width 6 height 6
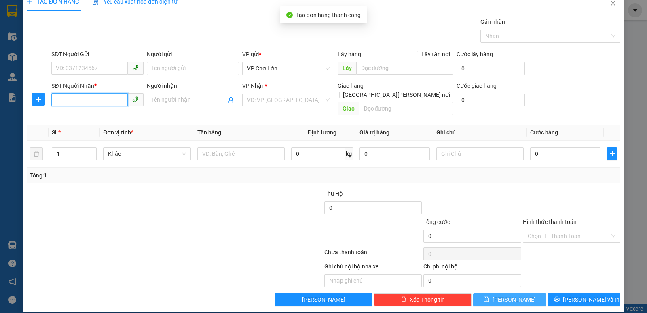
click at [55, 99] on input "SĐT Người Nhận *" at bounding box center [89, 99] width 76 height 13
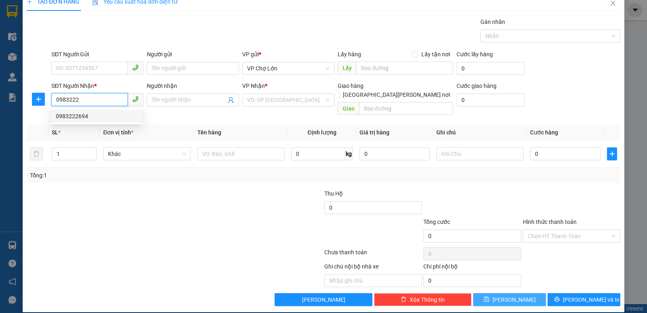
click at [78, 116] on div "0983222694" at bounding box center [97, 116] width 82 height 9
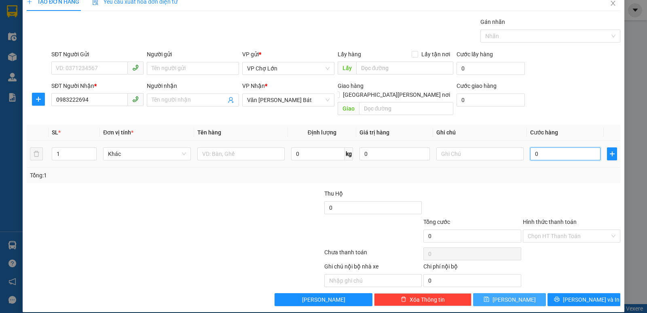
click at [534, 147] on input "0" at bounding box center [565, 153] width 70 height 13
click at [489, 297] on icon "save" at bounding box center [486, 299] width 5 height 5
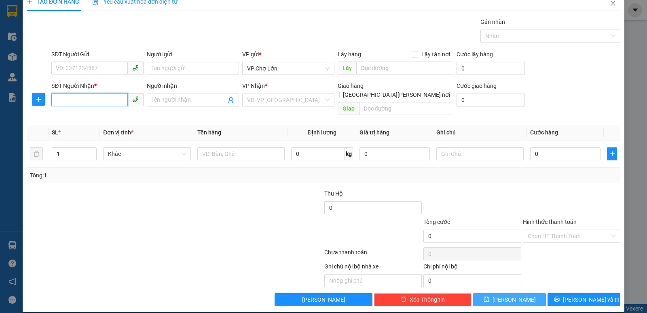
click at [57, 100] on input "SĐT Người Nhận *" at bounding box center [89, 99] width 76 height 13
click at [81, 115] on div "0983014597 - [PERSON_NAME]" at bounding box center [97, 116] width 82 height 9
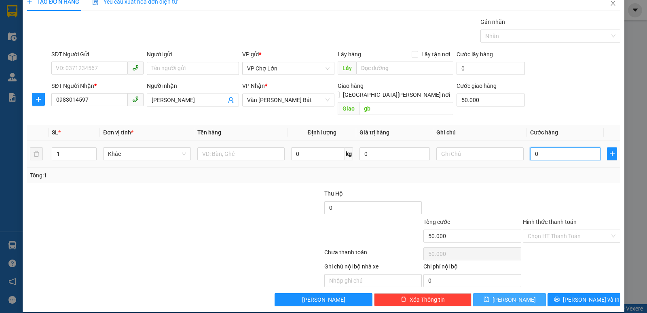
click at [536, 147] on input "0" at bounding box center [565, 153] width 70 height 13
click at [489, 297] on icon "save" at bounding box center [486, 299] width 5 height 5
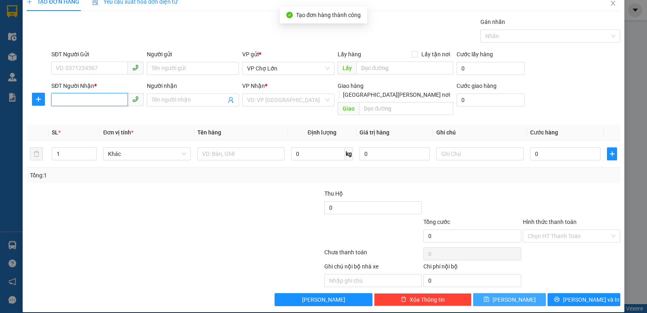
click at [55, 101] on input "SĐT Người Nhận *" at bounding box center [89, 99] width 76 height 13
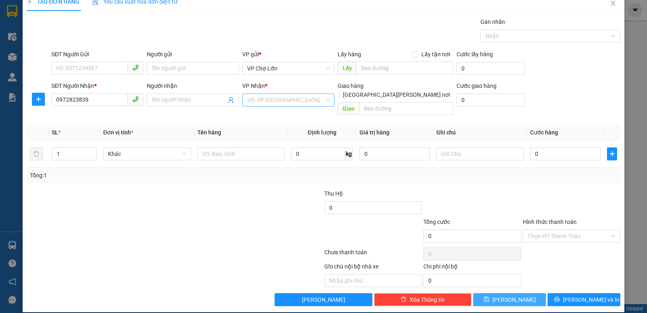
click at [320, 100] on input "search" at bounding box center [285, 100] width 77 height 12
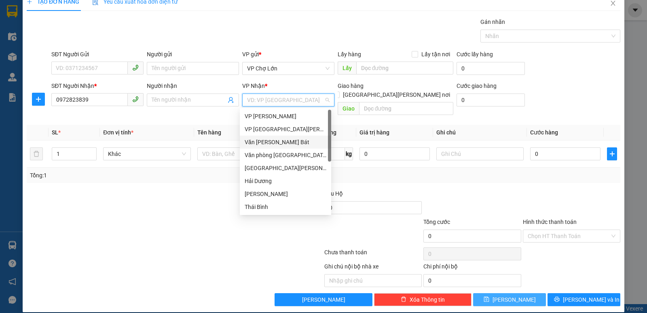
click at [291, 141] on div "Văn [PERSON_NAME] Bát" at bounding box center [286, 142] width 82 height 9
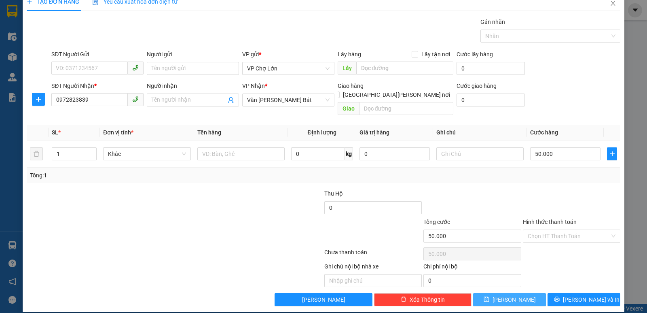
click at [489, 297] on icon "save" at bounding box center [486, 299] width 5 height 5
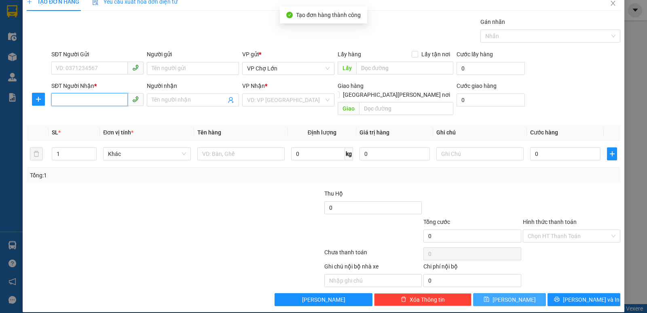
click at [57, 98] on input "SĐT Người Nhận *" at bounding box center [89, 99] width 76 height 13
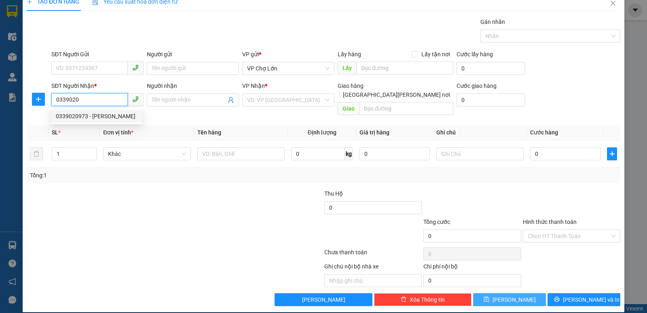
click at [79, 117] on div "0339020973 - [PERSON_NAME]" at bounding box center [97, 116] width 82 height 9
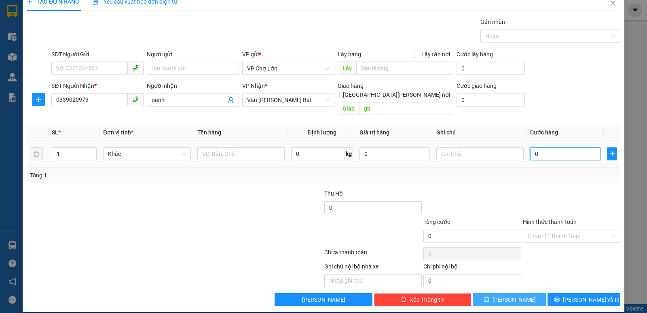
click at [535, 147] on input "0" at bounding box center [565, 153] width 70 height 13
click at [495, 293] on button "[PERSON_NAME]" at bounding box center [509, 299] width 73 height 13
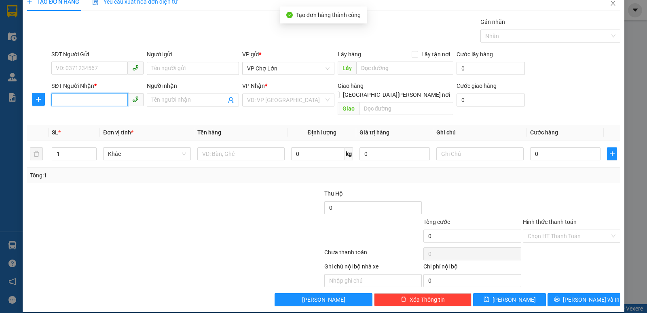
click at [59, 100] on input "SĐT Người Nhận *" at bounding box center [89, 99] width 76 height 13
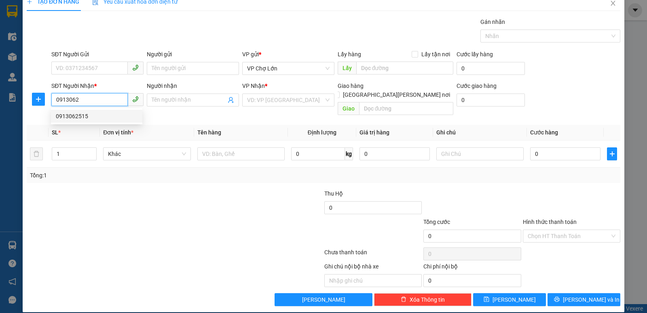
click at [81, 116] on div "0913062515" at bounding box center [97, 116] width 82 height 9
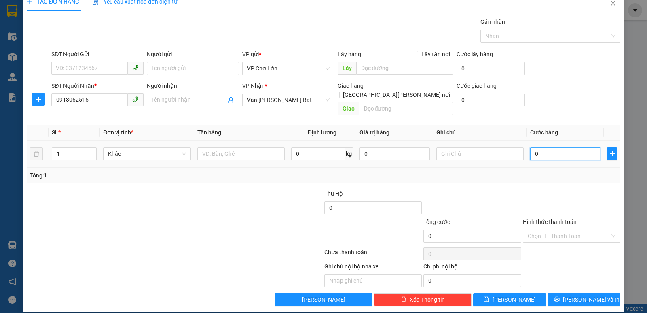
click at [535, 147] on input "0" at bounding box center [565, 153] width 70 height 13
click at [489, 297] on icon "save" at bounding box center [486, 299] width 5 height 5
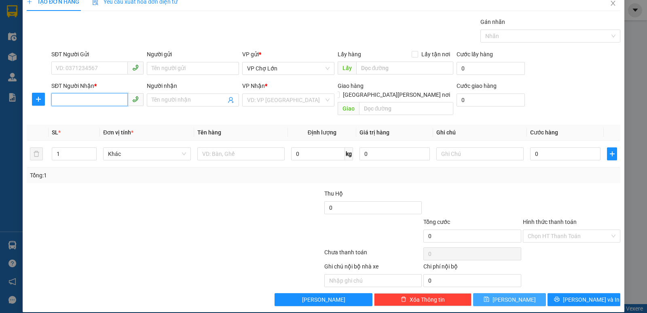
click at [55, 100] on input "SĐT Người Nhận *" at bounding box center [89, 99] width 76 height 13
click at [74, 115] on div "0906963864 - [PERSON_NAME]" at bounding box center [97, 116] width 82 height 9
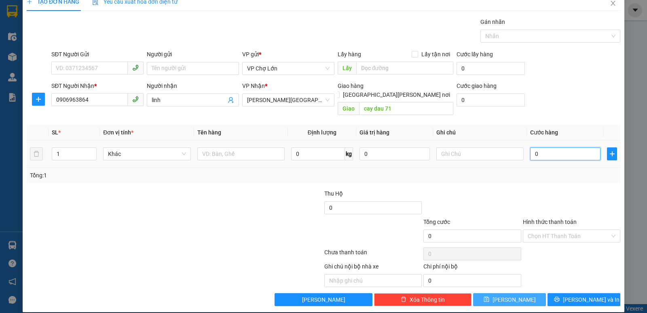
click at [537, 147] on input "0" at bounding box center [565, 153] width 70 height 13
click at [490, 296] on icon "save" at bounding box center [487, 299] width 6 height 6
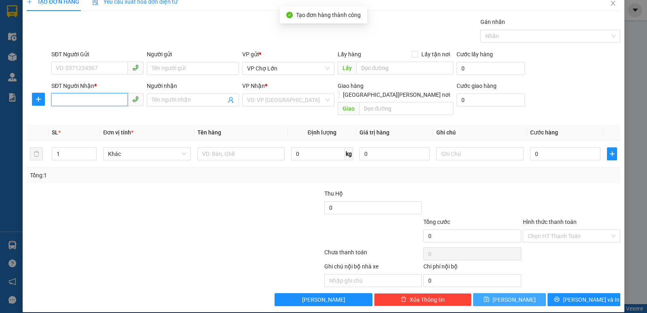
click at [53, 100] on input "SĐT Người Nhận *" at bounding box center [89, 99] width 76 height 13
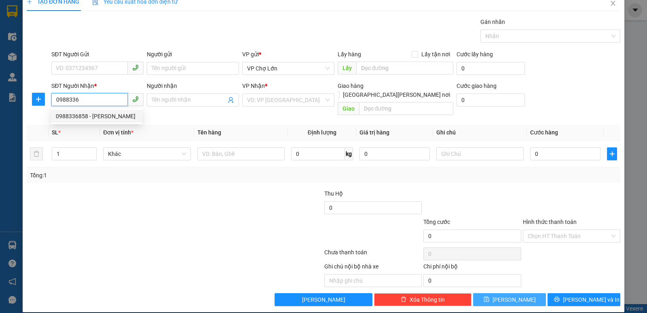
click at [79, 117] on div "0988336858 - [PERSON_NAME]" at bounding box center [97, 116] width 82 height 9
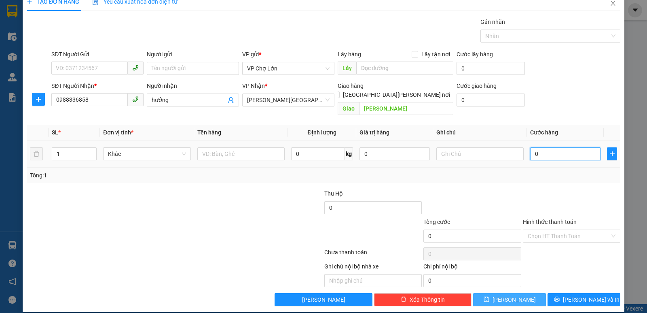
click at [536, 147] on input "0" at bounding box center [565, 153] width 70 height 13
click at [490, 296] on icon "save" at bounding box center [487, 299] width 6 height 6
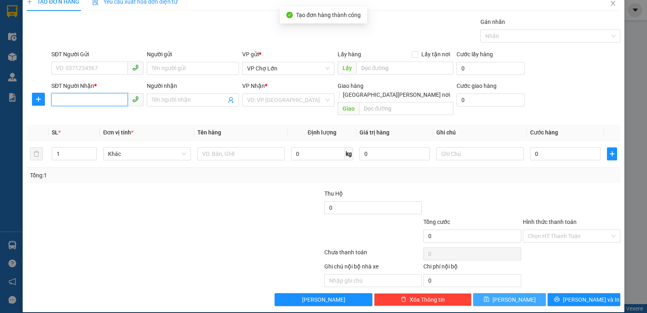
click at [56, 98] on input "SĐT Người Nhận *" at bounding box center [89, 99] width 76 height 13
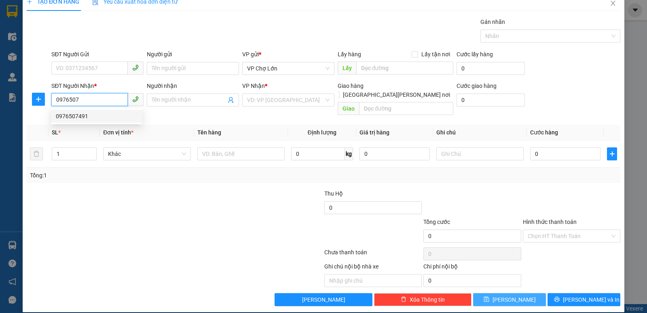
click at [80, 118] on div "0976507491" at bounding box center [97, 116] width 82 height 9
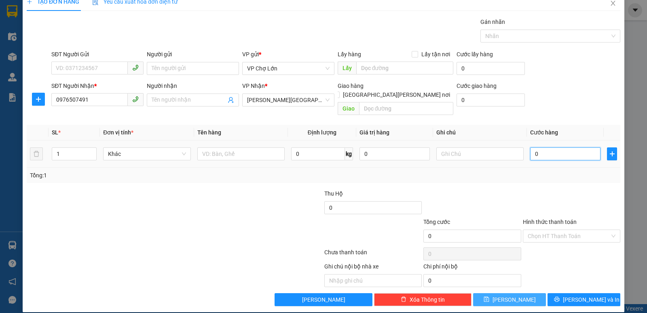
click at [536, 147] on input "0" at bounding box center [565, 153] width 70 height 13
click at [489, 297] on icon "save" at bounding box center [486, 299] width 5 height 5
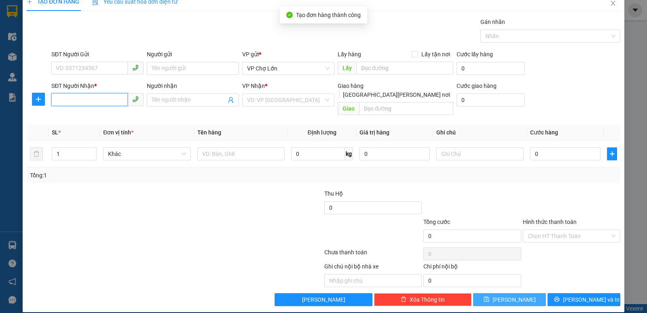
click at [55, 99] on input "SĐT Người Nhận *" at bounding box center [89, 99] width 76 height 13
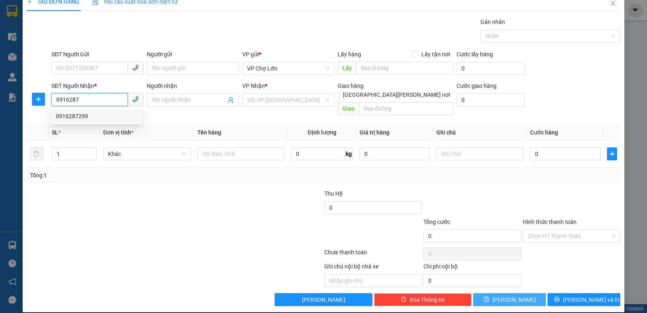
click at [81, 115] on div "0916287299" at bounding box center [97, 116] width 82 height 9
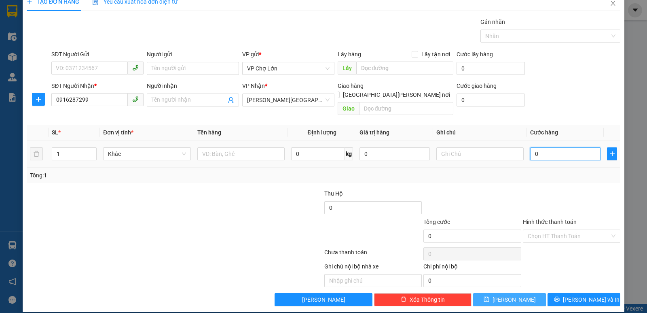
click at [538, 147] on input "0" at bounding box center [565, 153] width 70 height 13
click at [490, 296] on icon "save" at bounding box center [487, 299] width 6 height 6
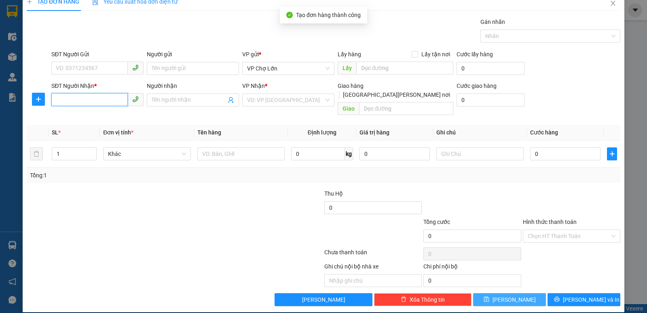
click at [57, 100] on input "SĐT Người Nhận *" at bounding box center [89, 99] width 76 height 13
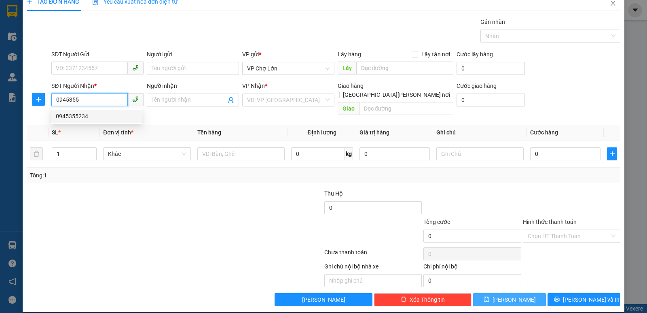
click at [83, 116] on div "0945355234" at bounding box center [97, 116] width 82 height 9
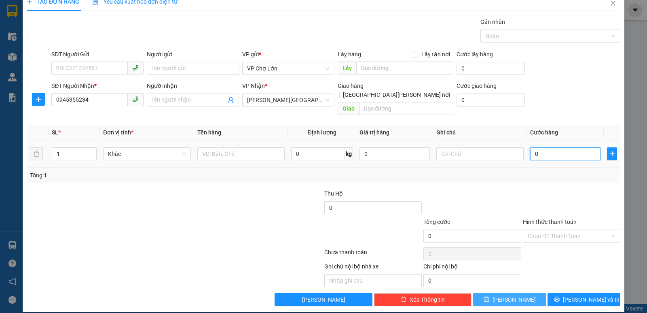
click at [535, 147] on input "0" at bounding box center [565, 153] width 70 height 13
click at [489, 297] on icon "save" at bounding box center [486, 299] width 5 height 5
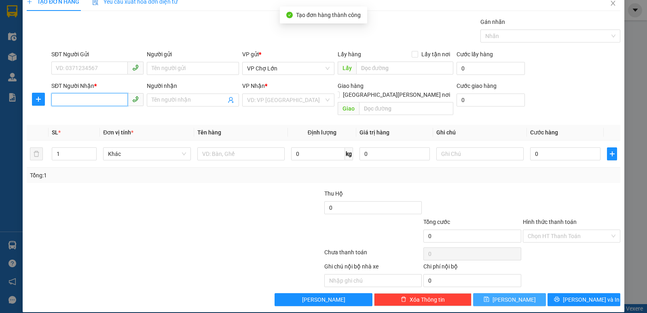
click at [55, 98] on input "SĐT Người Nhận *" at bounding box center [89, 99] width 76 height 13
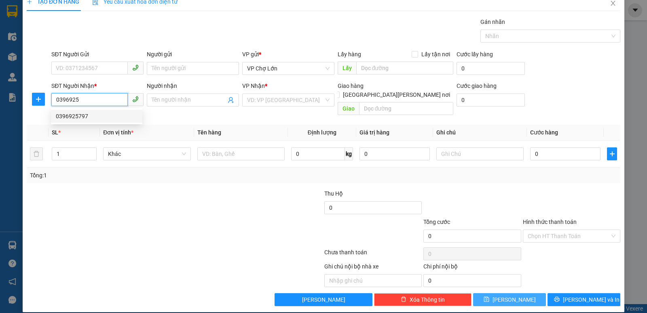
click at [72, 115] on div "0396925797" at bounding box center [97, 116] width 82 height 9
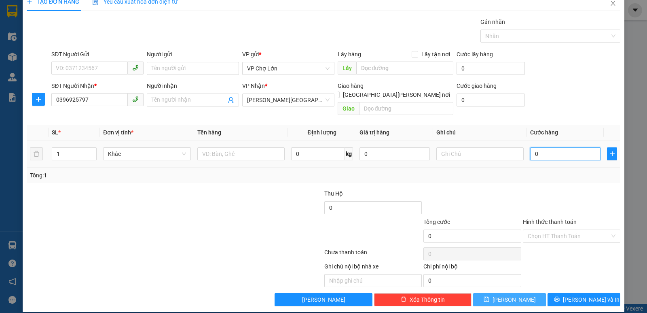
click at [534, 148] on input "0" at bounding box center [565, 153] width 70 height 13
click at [490, 296] on icon "save" at bounding box center [487, 299] width 6 height 6
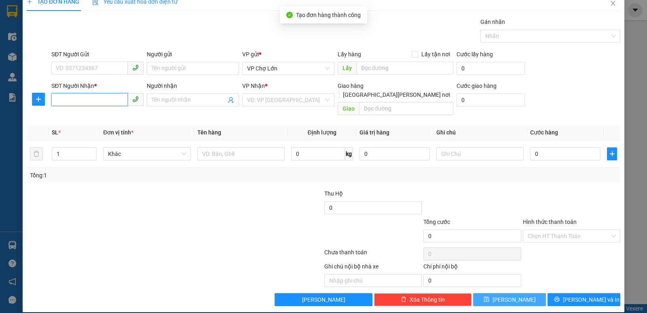
click at [56, 97] on input "SĐT Người Nhận *" at bounding box center [89, 99] width 76 height 13
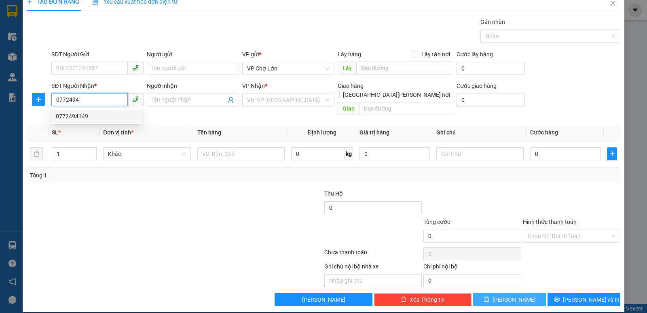
click at [77, 117] on div "0772494149" at bounding box center [97, 116] width 82 height 9
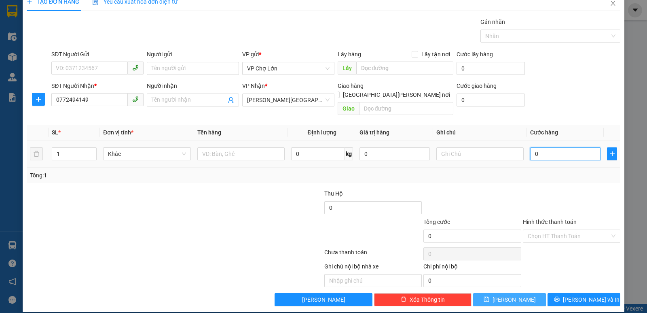
click at [537, 147] on input "0" at bounding box center [565, 153] width 70 height 13
click at [490, 296] on icon "save" at bounding box center [487, 299] width 6 height 6
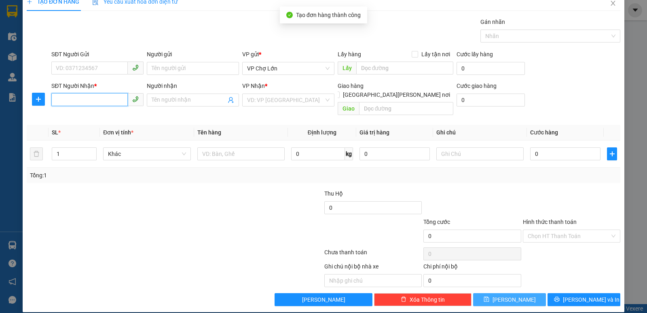
click at [56, 100] on input "SĐT Người Nhận *" at bounding box center [89, 99] width 76 height 13
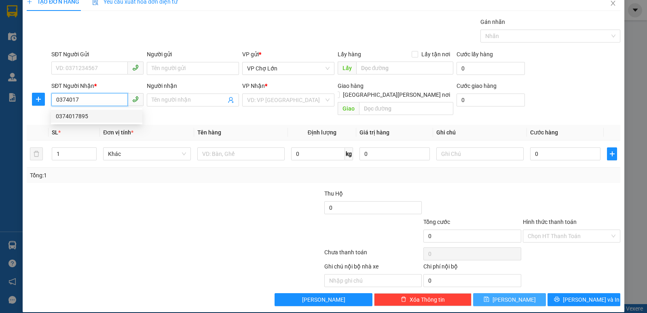
click at [82, 115] on div "0374017895" at bounding box center [97, 116] width 82 height 9
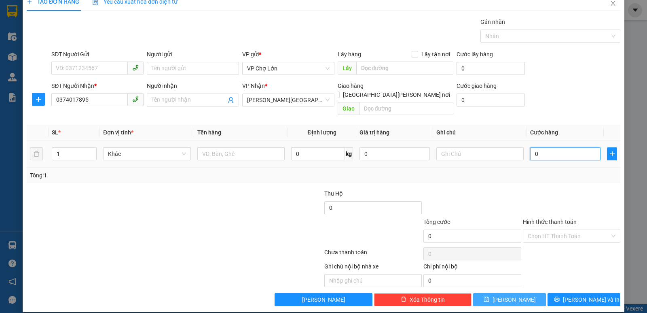
click at [535, 147] on input "0" at bounding box center [565, 153] width 70 height 13
click at [490, 296] on icon "save" at bounding box center [487, 299] width 6 height 6
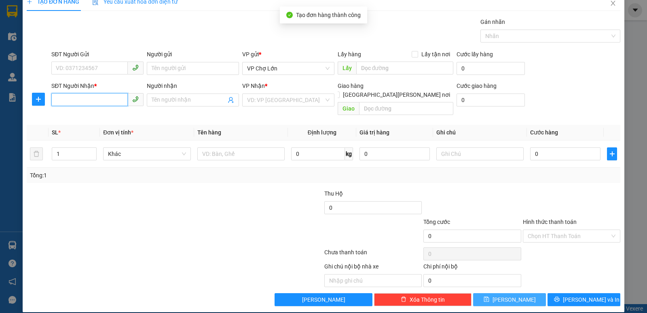
click at [56, 102] on input "SĐT Người Nhận *" at bounding box center [89, 99] width 76 height 13
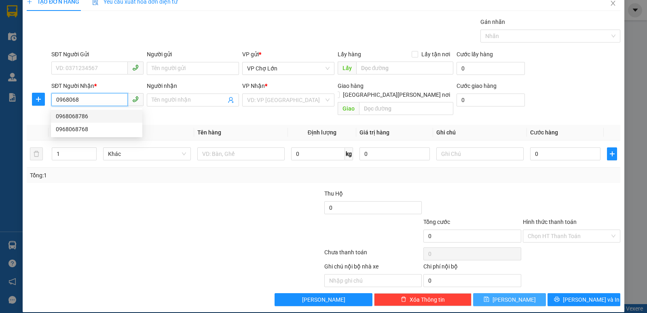
click at [83, 116] on div "0968068786" at bounding box center [97, 116] width 82 height 9
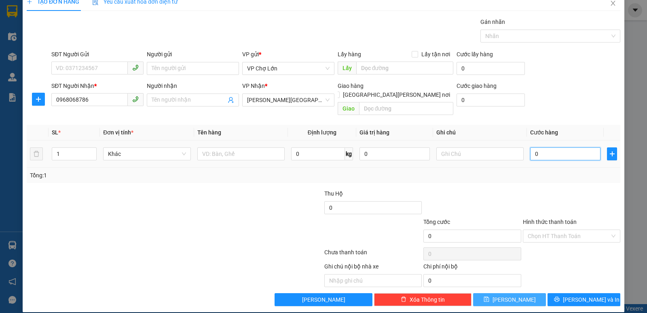
click at [539, 147] on input "0" at bounding box center [565, 153] width 70 height 13
click at [490, 296] on icon "save" at bounding box center [487, 299] width 6 height 6
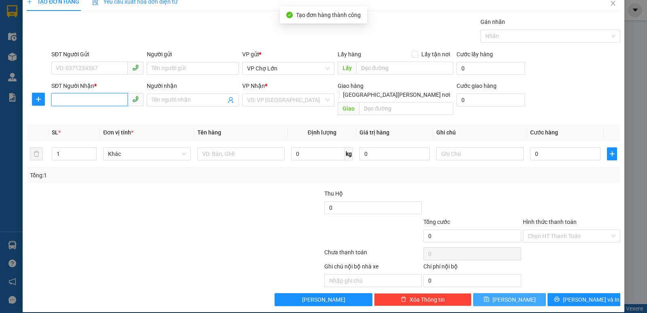
click at [59, 102] on input "SĐT Người Nhận *" at bounding box center [89, 99] width 76 height 13
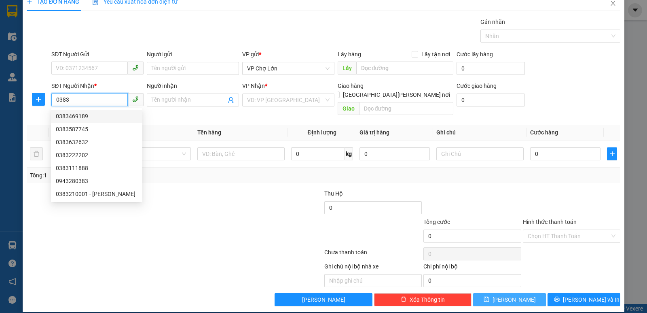
click at [75, 116] on div "0383469189" at bounding box center [97, 116] width 82 height 9
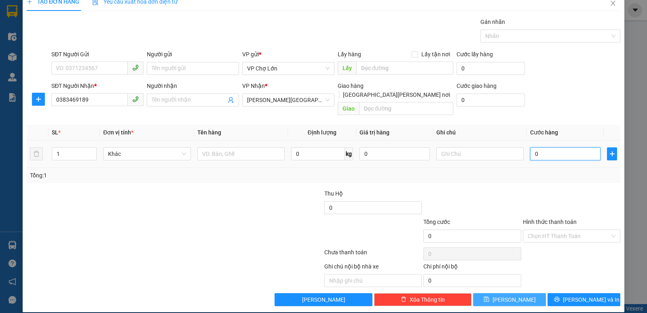
click at [535, 147] on input "0" at bounding box center [565, 153] width 70 height 13
click at [494, 293] on button "[PERSON_NAME]" at bounding box center [509, 299] width 73 height 13
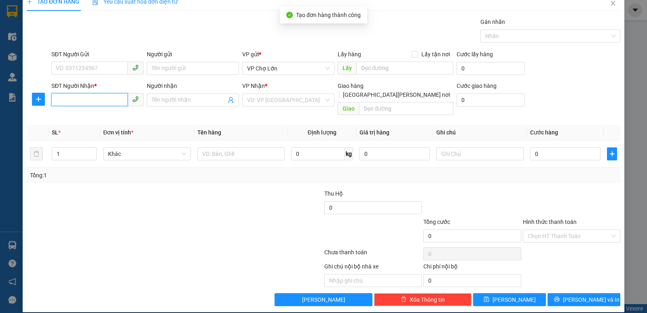
click at [57, 101] on input "SĐT Người Nhận *" at bounding box center [89, 99] width 76 height 13
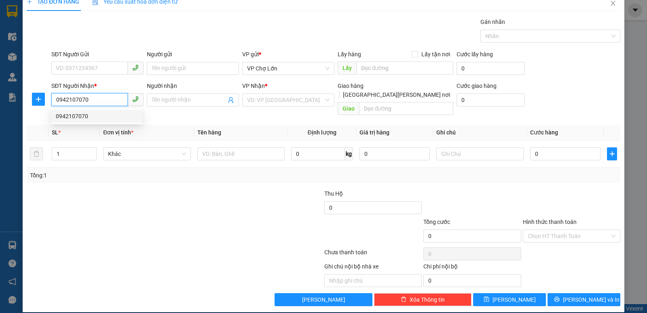
click at [82, 115] on div "0942107070" at bounding box center [97, 116] width 82 height 9
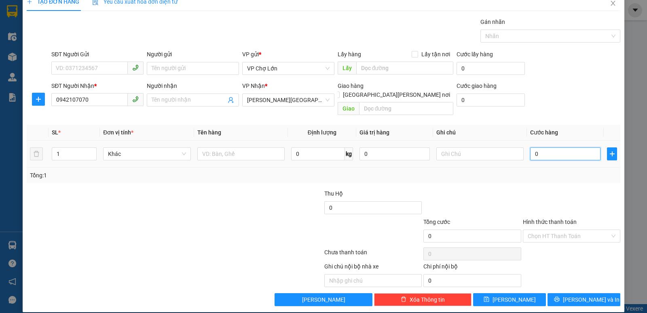
click at [539, 147] on input "0" at bounding box center [565, 153] width 70 height 13
click at [489, 297] on icon "save" at bounding box center [486, 299] width 5 height 5
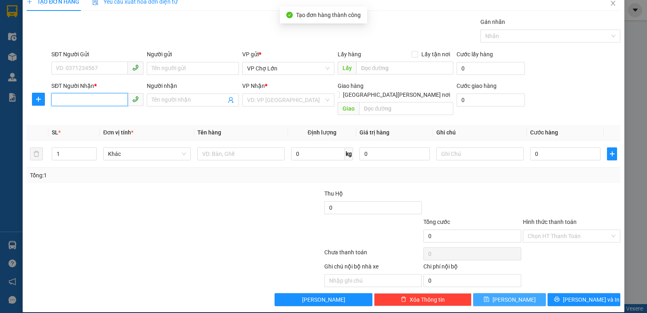
click at [53, 98] on input "SĐT Người Nhận *" at bounding box center [89, 99] width 76 height 13
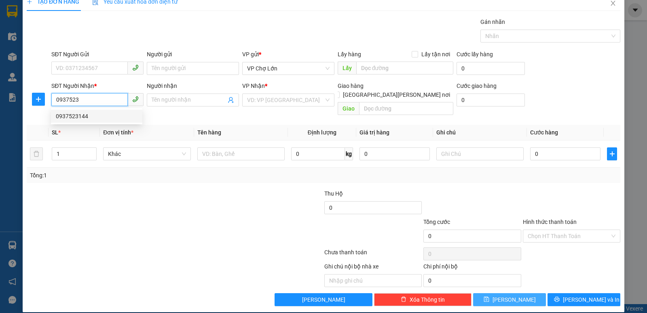
click at [77, 117] on div "0937523144" at bounding box center [97, 116] width 82 height 9
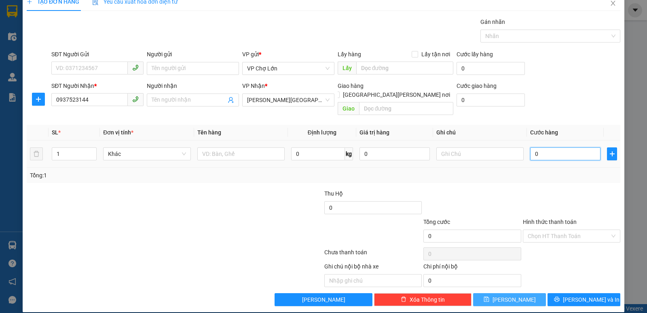
click at [535, 147] on input "0" at bounding box center [565, 153] width 70 height 13
click at [490, 296] on icon "save" at bounding box center [487, 299] width 6 height 6
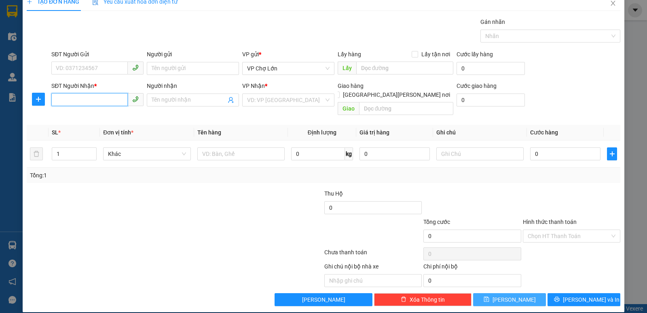
click at [58, 100] on input "SĐT Người Nhận *" at bounding box center [89, 99] width 76 height 13
click at [76, 117] on div "0968068786" at bounding box center [97, 116] width 82 height 9
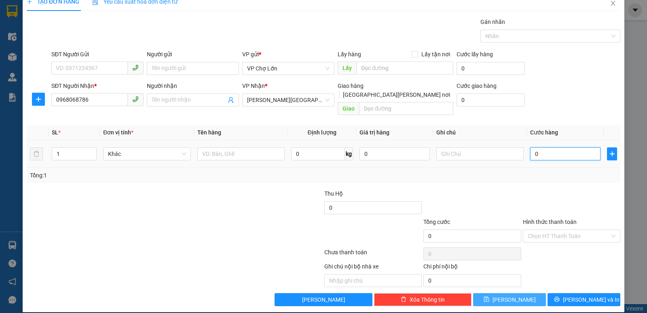
click at [538, 147] on input "0" at bounding box center [565, 153] width 70 height 13
click at [490, 296] on icon "save" at bounding box center [487, 299] width 6 height 6
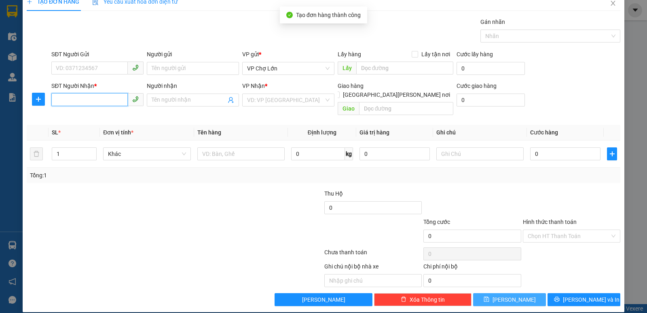
click at [57, 101] on input "SĐT Người Nhận *" at bounding box center [89, 99] width 76 height 13
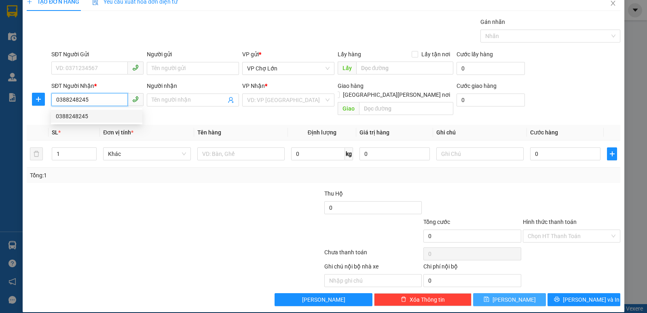
click at [81, 117] on div "0388248245" at bounding box center [97, 116] width 82 height 9
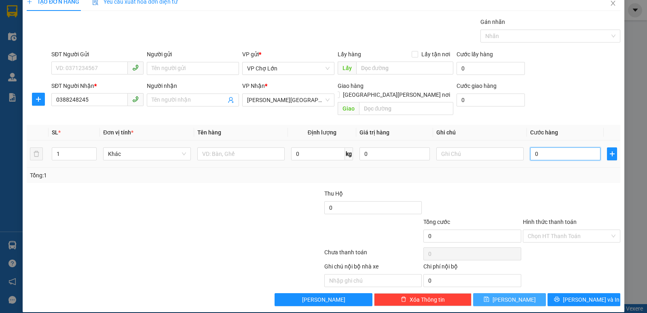
click at [536, 147] on input "0" at bounding box center [565, 153] width 70 height 13
click at [489, 297] on icon "save" at bounding box center [486, 299] width 5 height 5
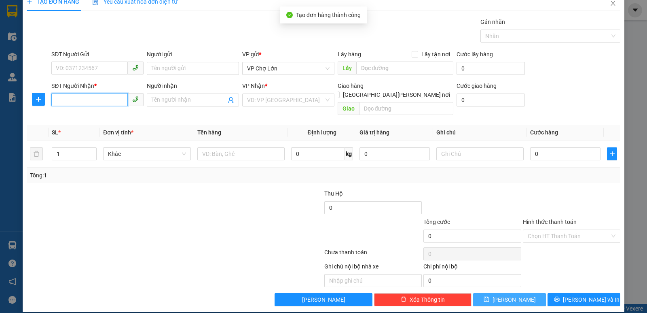
click at [58, 102] on input "SĐT Người Nhận *" at bounding box center [89, 99] width 76 height 13
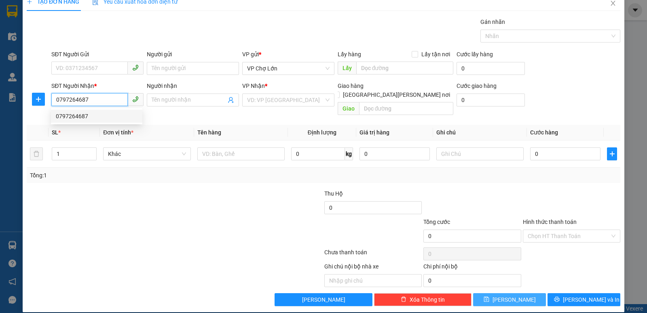
click at [81, 115] on div "0797264687" at bounding box center [97, 116] width 82 height 9
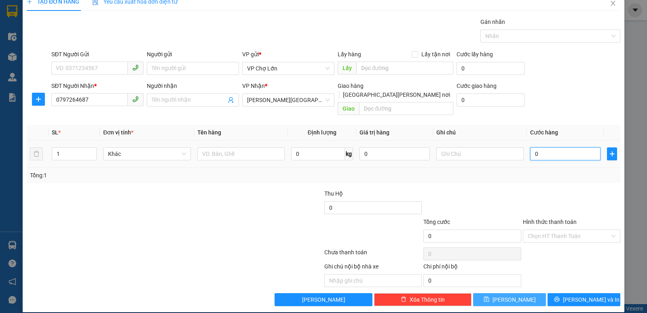
click at [536, 147] on input "0" at bounding box center [565, 153] width 70 height 13
click at [489, 297] on icon "save" at bounding box center [486, 299] width 5 height 5
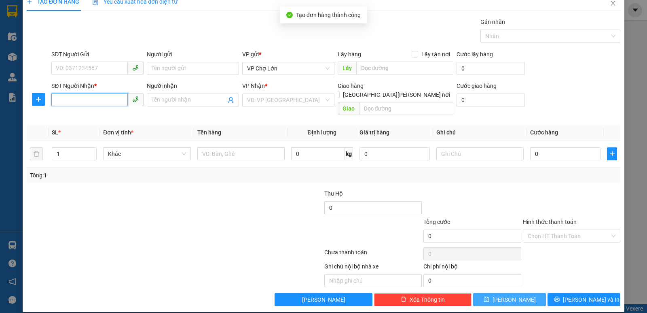
click at [55, 99] on input "SĐT Người Nhận *" at bounding box center [89, 99] width 76 height 13
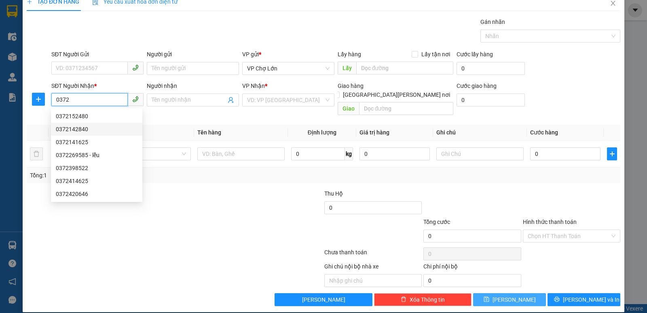
click at [83, 131] on div "0372142840" at bounding box center [97, 129] width 82 height 9
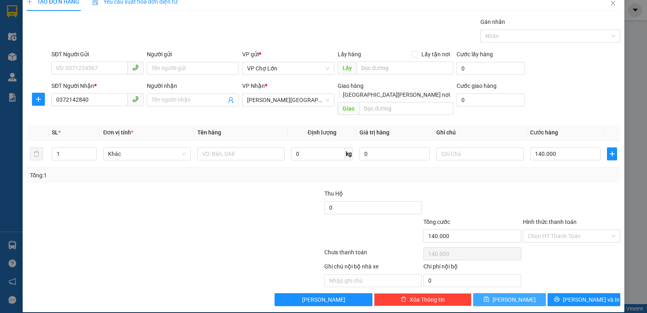
click at [490, 296] on icon "save" at bounding box center [487, 299] width 6 height 6
click at [57, 100] on input "SĐT Người Nhận *" at bounding box center [89, 99] width 76 height 13
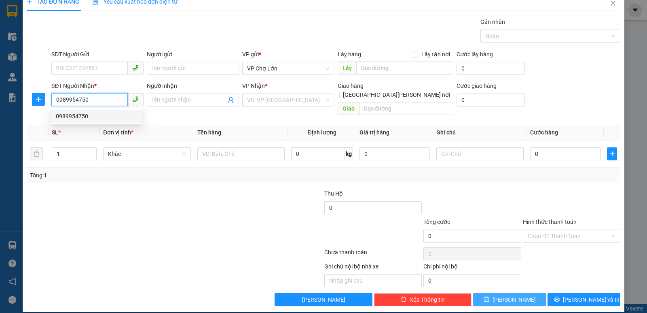
click at [81, 117] on div "0989954750" at bounding box center [97, 116] width 82 height 9
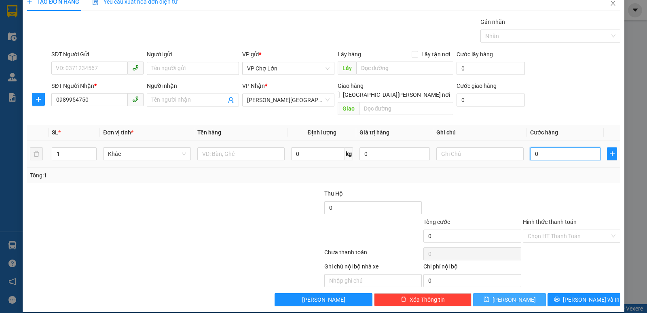
click at [536, 147] on input "0" at bounding box center [565, 153] width 70 height 13
click at [490, 296] on icon "save" at bounding box center [487, 299] width 6 height 6
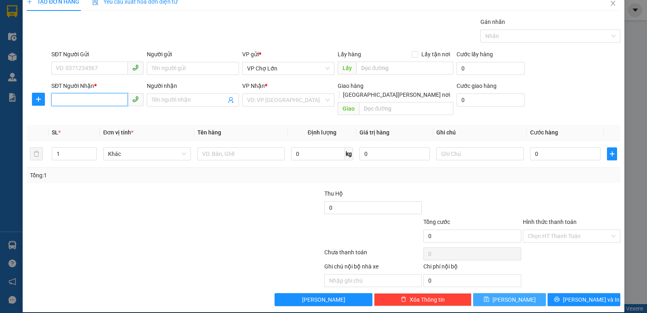
click at [56, 98] on input "SĐT Người Nhận *" at bounding box center [89, 99] width 76 height 13
click at [83, 115] on div "0974206228" at bounding box center [97, 116] width 82 height 9
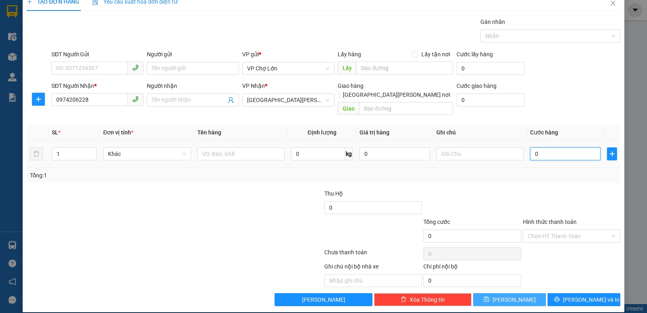
click at [534, 147] on input "0" at bounding box center [565, 153] width 70 height 13
click at [490, 296] on icon "save" at bounding box center [487, 299] width 6 height 6
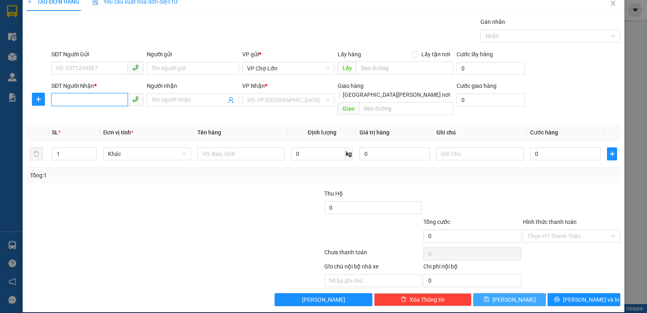
click at [54, 104] on input "SĐT Người Nhận *" at bounding box center [89, 99] width 76 height 13
click at [81, 117] on div "0989926465" at bounding box center [97, 116] width 82 height 9
click at [490, 296] on icon "save" at bounding box center [487, 299] width 6 height 6
click at [54, 102] on input "SĐT Người Nhận *" at bounding box center [89, 99] width 76 height 13
click at [82, 116] on div "0966761288" at bounding box center [97, 116] width 82 height 9
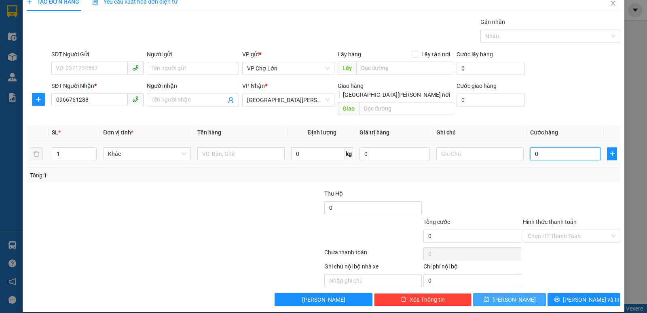
click at [535, 147] on input "0" at bounding box center [565, 153] width 70 height 13
click at [490, 296] on icon "save" at bounding box center [487, 299] width 6 height 6
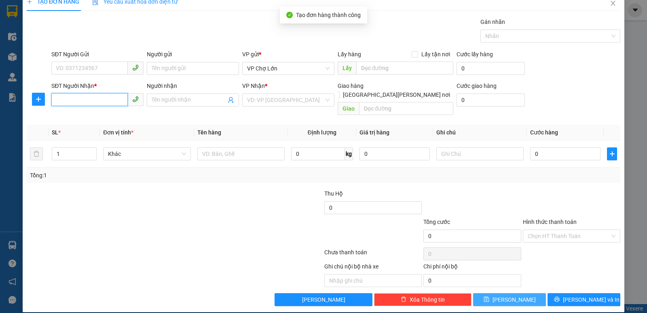
click at [58, 99] on input "SĐT Người Nhận *" at bounding box center [89, 99] width 76 height 13
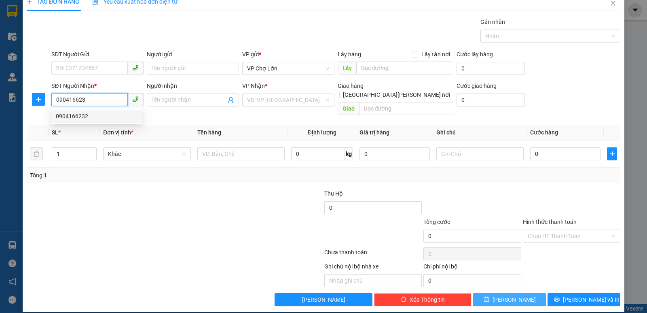
click at [82, 117] on div "0904166232" at bounding box center [97, 116] width 82 height 9
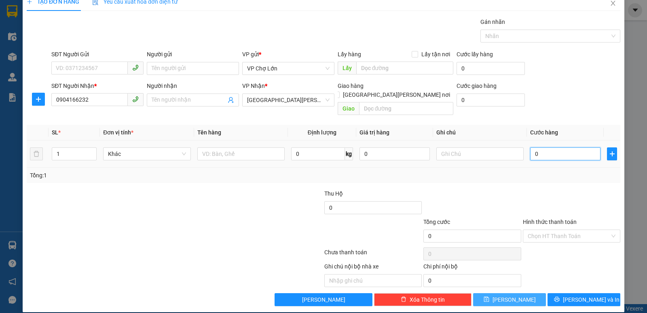
click at [534, 147] on input "0" at bounding box center [565, 153] width 70 height 13
click at [490, 296] on span "save" at bounding box center [487, 299] width 6 height 6
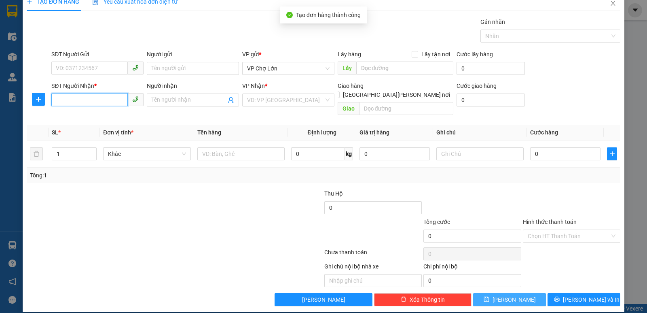
click at [57, 102] on input "SĐT Người Nhận *" at bounding box center [89, 99] width 76 height 13
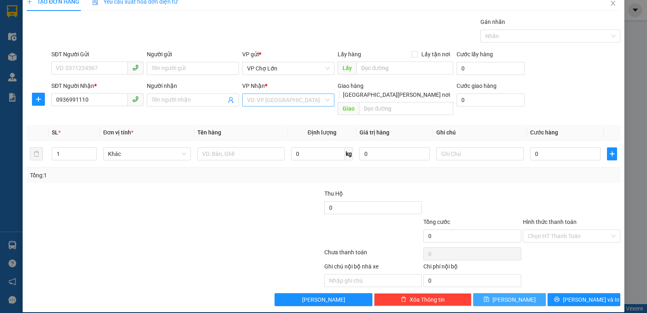
drag, startPoint x: 305, startPoint y: 97, endPoint x: 302, endPoint y: 103, distance: 6.3
click at [304, 98] on input "search" at bounding box center [285, 100] width 77 height 12
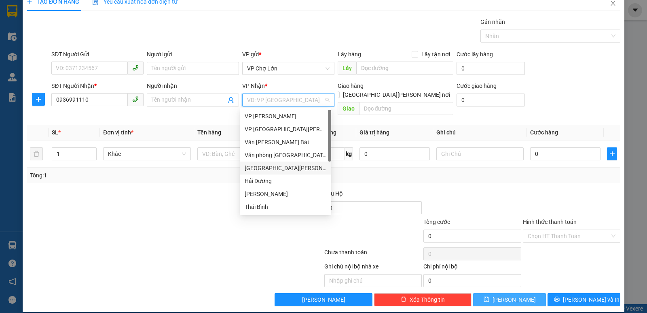
click at [261, 169] on div "[GEOGRAPHIC_DATA][PERSON_NAME]" at bounding box center [286, 167] width 82 height 9
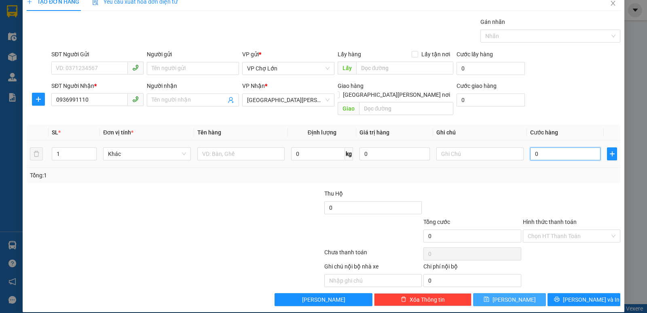
click at [534, 147] on input "0" at bounding box center [565, 153] width 70 height 13
click at [489, 297] on icon "save" at bounding box center [486, 299] width 5 height 5
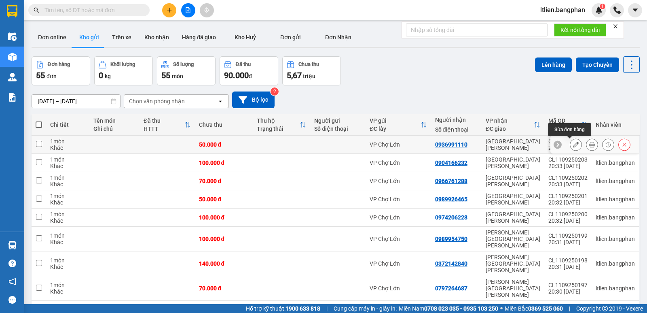
click at [573, 145] on icon at bounding box center [576, 145] width 6 height 6
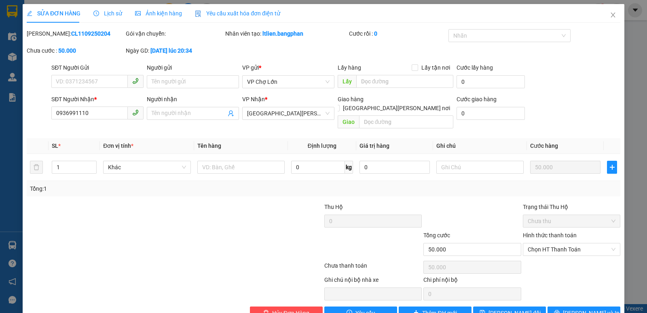
click at [545, 232] on label "Hình thức thanh toán" at bounding box center [550, 235] width 54 height 6
click at [545, 243] on input "Hình thức thanh toán" at bounding box center [569, 249] width 82 height 12
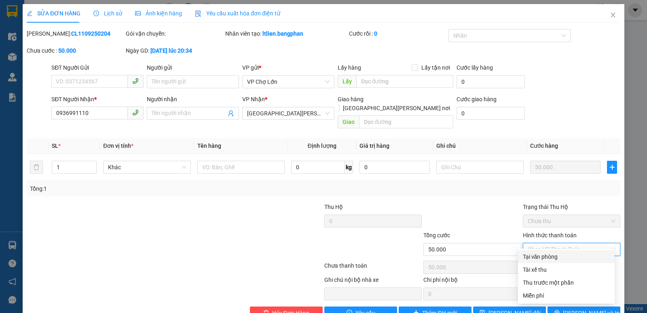
click at [539, 259] on div "Tại văn phòng" at bounding box center [566, 256] width 87 height 9
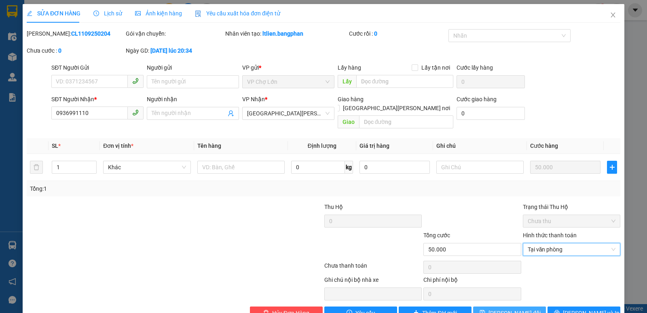
click at [485, 310] on icon "save" at bounding box center [482, 312] width 5 height 5
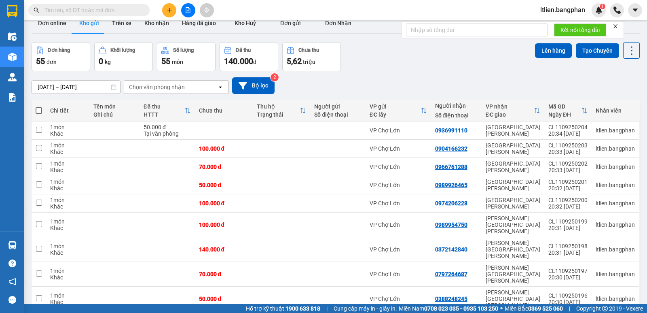
scroll to position [47, 0]
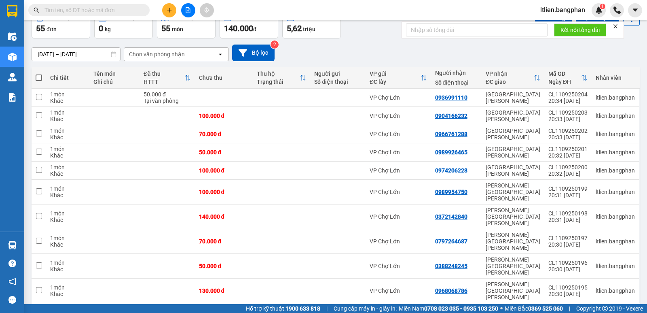
click at [627, 312] on icon at bounding box center [628, 316] width 3 height 2
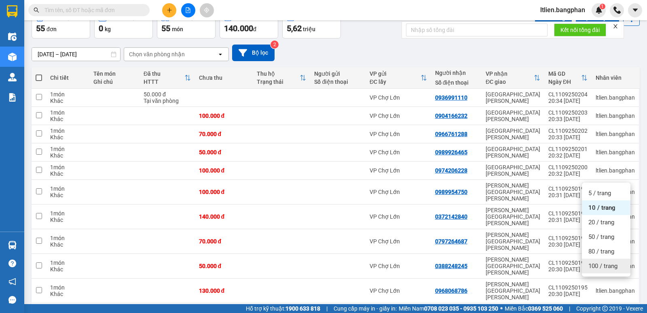
click at [599, 264] on span "100 / trang" at bounding box center [603, 266] width 29 height 8
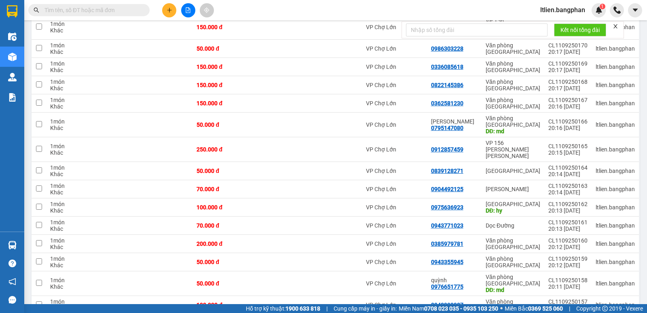
scroll to position [866, 0]
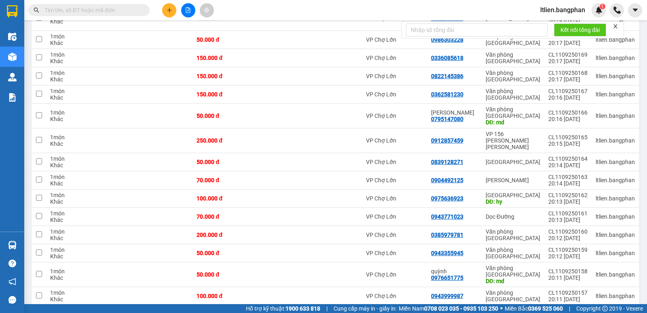
click at [603, 210] on span "10 / trang" at bounding box center [602, 208] width 26 height 8
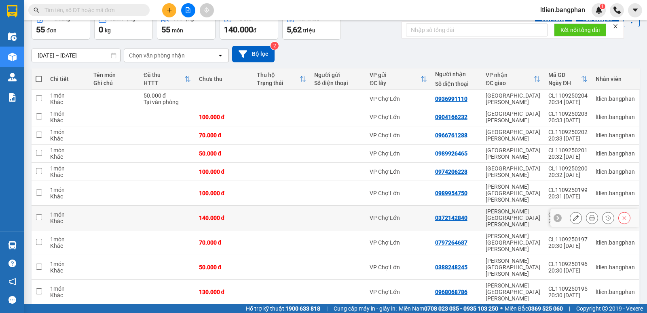
scroll to position [47, 0]
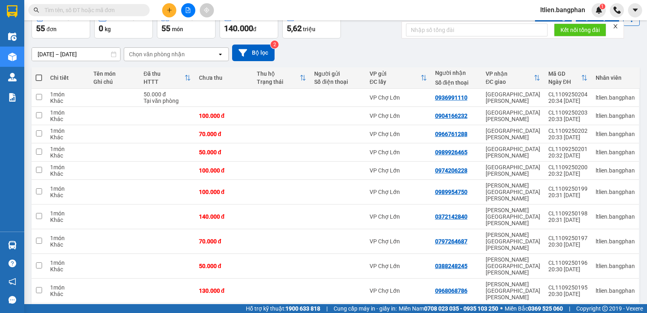
click at [38, 77] on span at bounding box center [39, 77] width 6 height 6
click at [39, 74] on input "checkbox" at bounding box center [39, 74] width 0 height 0
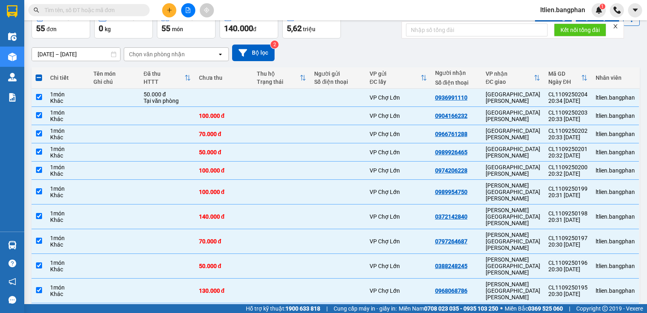
scroll to position [0, 0]
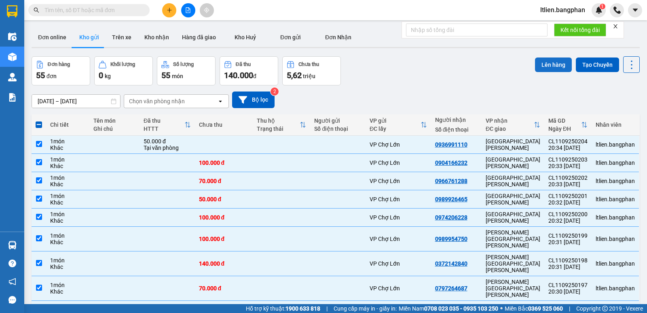
click at [548, 65] on button "Lên hàng" at bounding box center [553, 64] width 37 height 15
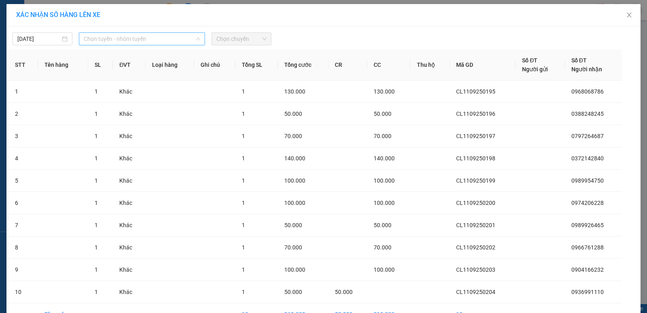
click at [178, 35] on span "Chọn tuyến - nhóm tuyến" at bounding box center [142, 39] width 117 height 12
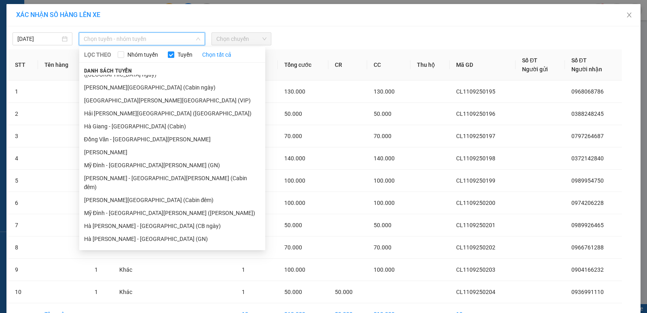
scroll to position [68, 0]
click at [119, 231] on li "Hà [PERSON_NAME] - [GEOGRAPHIC_DATA] (GN)" at bounding box center [172, 237] width 186 height 13
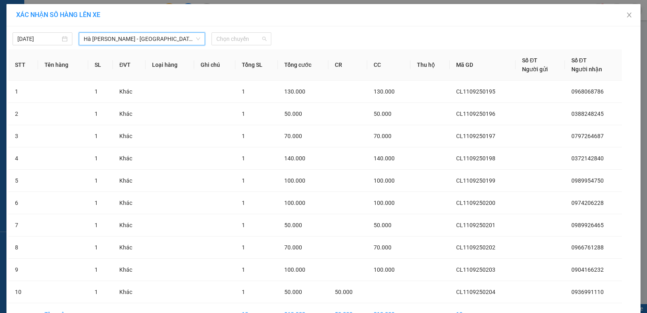
drag, startPoint x: 247, startPoint y: 39, endPoint x: 245, endPoint y: 55, distance: 15.9
click at [247, 40] on span "Chọn chuyến" at bounding box center [241, 39] width 50 height 12
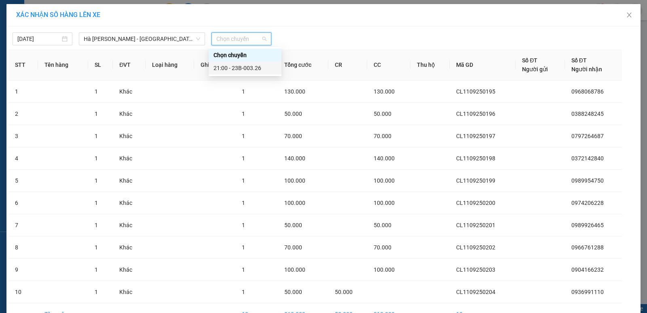
click at [249, 69] on div "21:00 - 23B-003.26" at bounding box center [245, 68] width 63 height 9
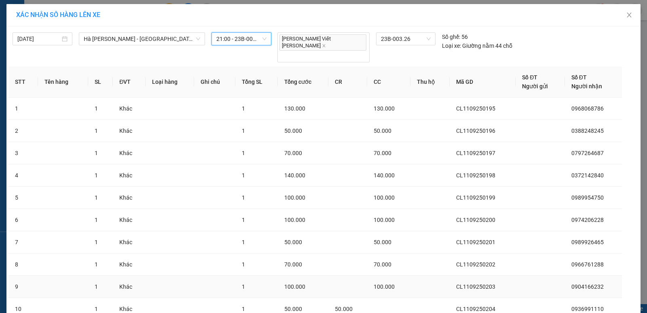
scroll to position [54, 0]
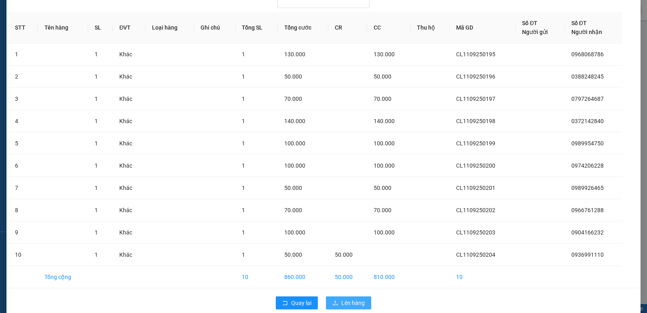
click at [349, 298] on span "Lên hàng" at bounding box center [352, 302] width 23 height 9
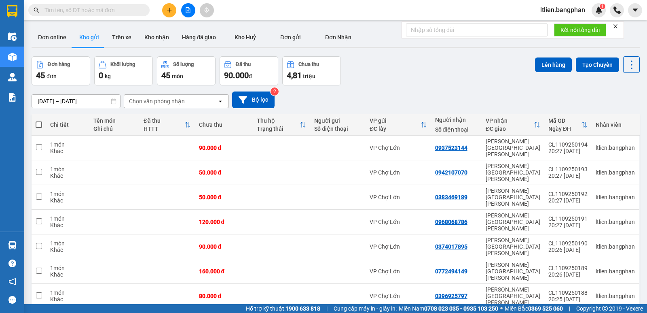
click at [39, 123] on span at bounding box center [39, 124] width 6 height 6
click at [39, 121] on input "checkbox" at bounding box center [39, 121] width 0 height 0
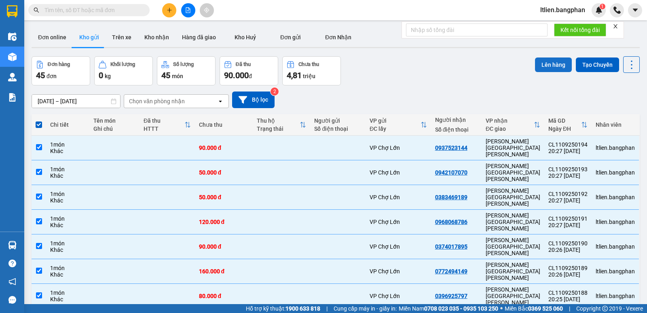
click at [550, 64] on button "Lên hàng" at bounding box center [553, 64] width 37 height 15
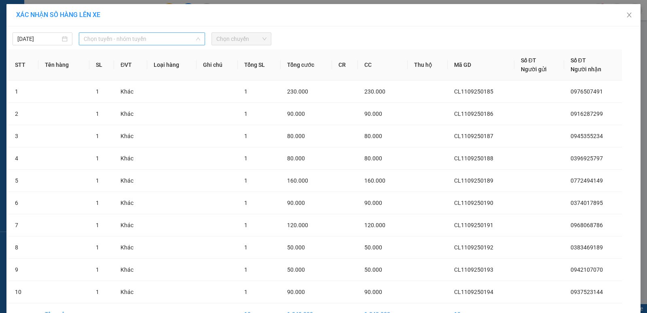
click at [166, 39] on span "Chọn tuyến - nhóm tuyến" at bounding box center [142, 39] width 117 height 12
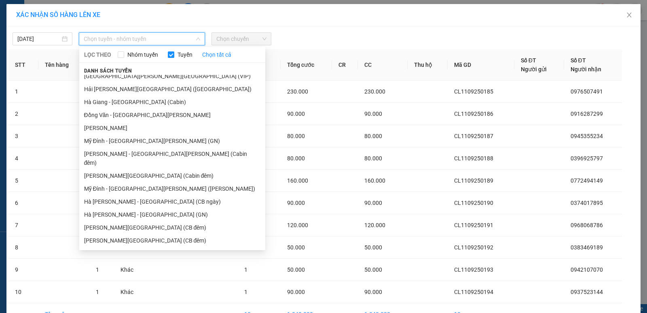
scroll to position [93, 0]
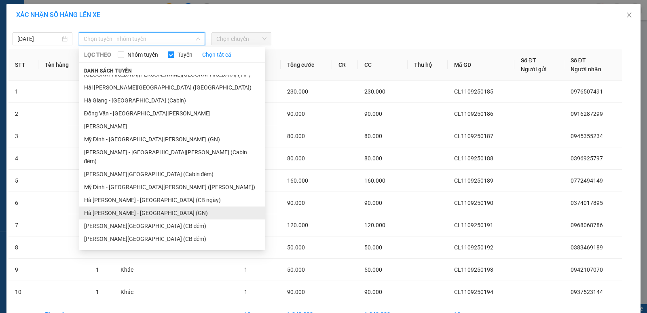
click at [121, 206] on li "Hà [PERSON_NAME] - [GEOGRAPHIC_DATA] (GN)" at bounding box center [172, 212] width 186 height 13
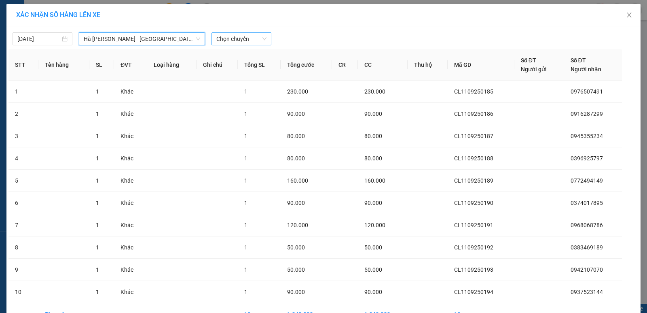
click at [234, 39] on span "Chọn chuyến" at bounding box center [241, 39] width 50 height 12
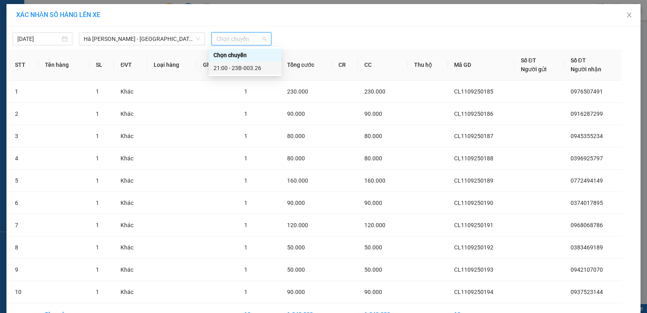
click at [250, 69] on div "21:00 - 23B-003.26" at bounding box center [245, 68] width 63 height 9
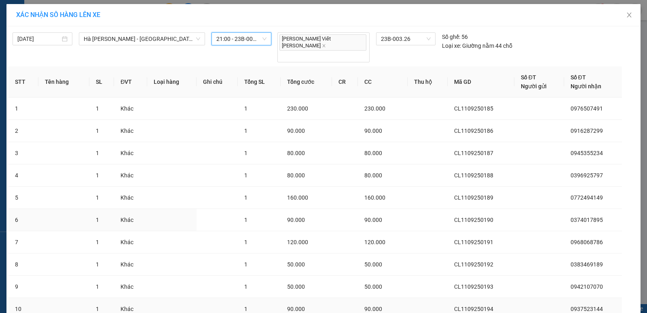
scroll to position [54, 0]
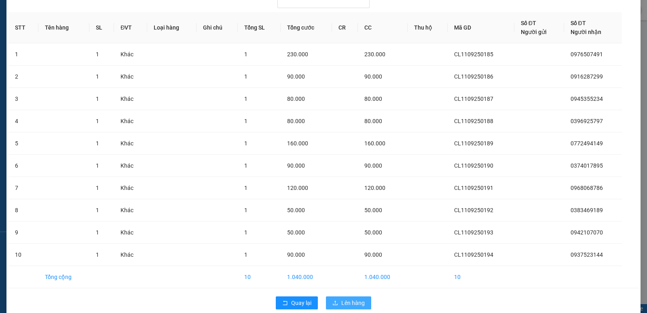
click at [344, 298] on span "Lên hàng" at bounding box center [352, 302] width 23 height 9
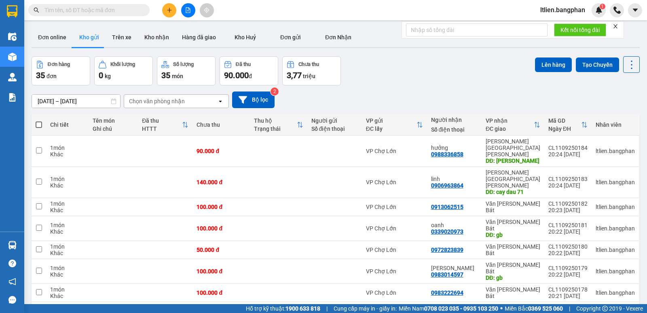
click at [40, 125] on span at bounding box center [39, 124] width 6 height 6
click at [39, 121] on input "checkbox" at bounding box center [39, 121] width 0 height 0
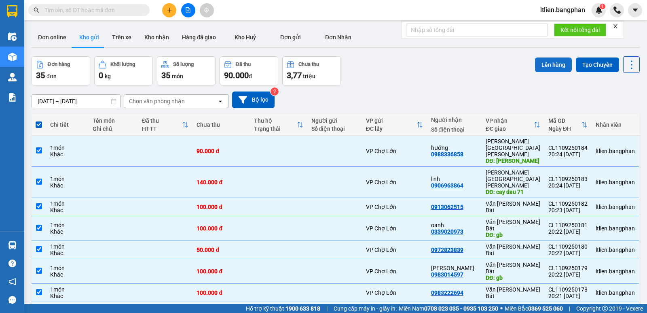
click at [547, 65] on button "Lên hàng" at bounding box center [553, 64] width 37 height 15
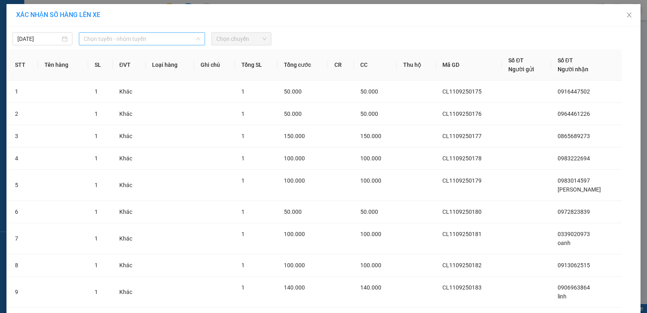
click at [176, 38] on span "Chọn tuyến - nhóm tuyến" at bounding box center [142, 39] width 117 height 12
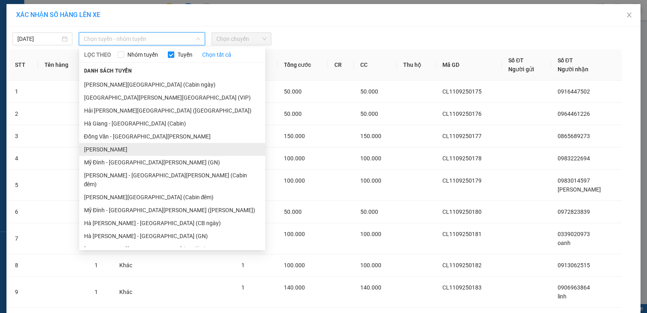
scroll to position [75, 0]
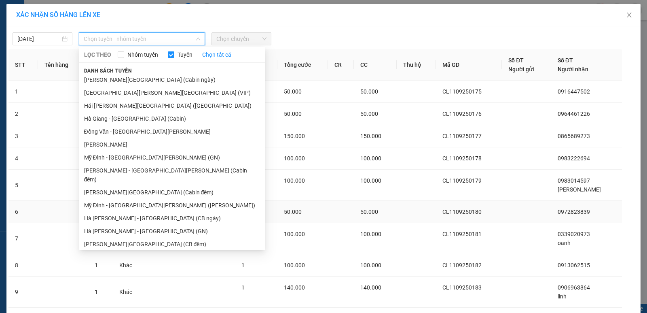
click at [123, 225] on li "Hà [PERSON_NAME] - [GEOGRAPHIC_DATA] (GN)" at bounding box center [172, 231] width 186 height 13
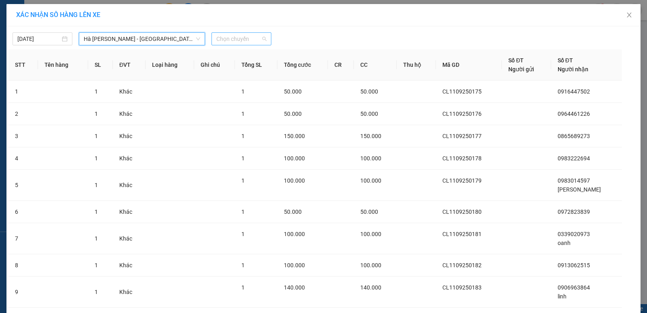
click at [254, 40] on span "Chọn chuyến" at bounding box center [241, 39] width 50 height 12
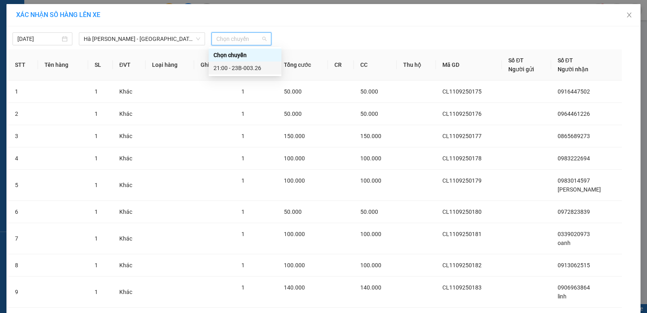
click at [250, 69] on div "21:00 - 23B-003.26" at bounding box center [245, 68] width 63 height 9
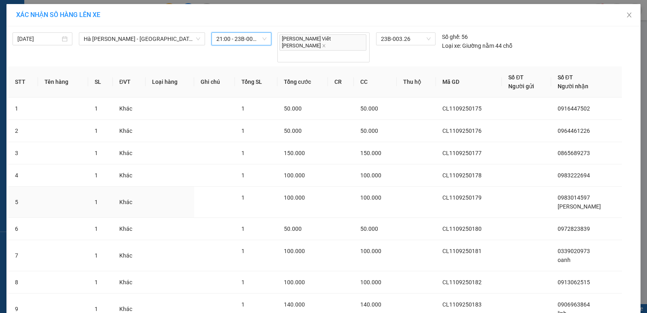
scroll to position [90, 0]
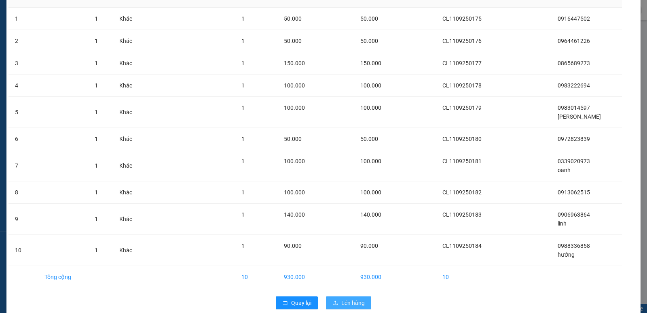
click at [345, 298] on span "Lên hàng" at bounding box center [352, 302] width 23 height 9
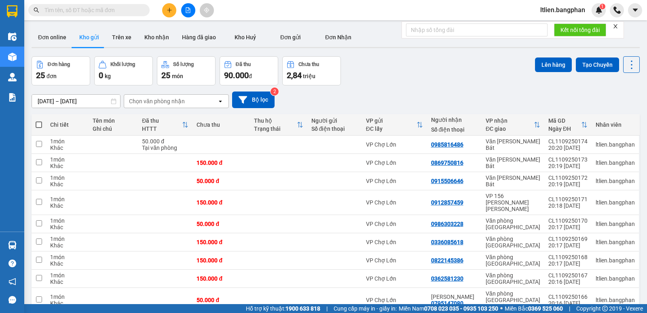
click at [39, 124] on span at bounding box center [39, 124] width 6 height 6
click at [39, 121] on input "checkbox" at bounding box center [39, 121] width 0 height 0
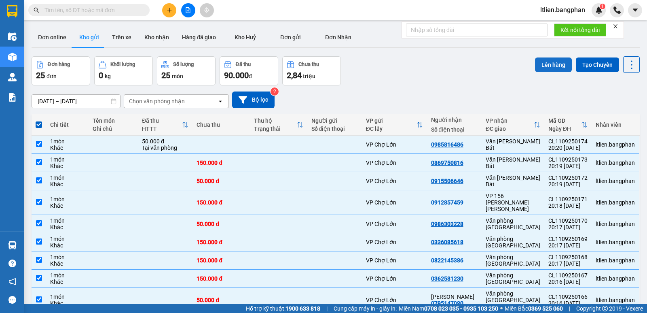
click at [543, 63] on button "Lên hàng" at bounding box center [553, 64] width 37 height 15
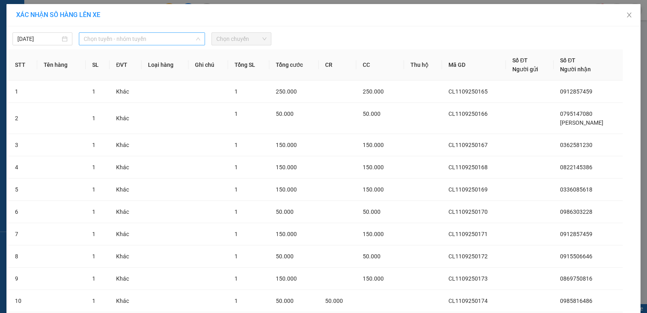
drag, startPoint x: 161, startPoint y: 36, endPoint x: 166, endPoint y: 42, distance: 8.4
click at [164, 38] on span "Chọn tuyến - nhóm tuyến" at bounding box center [142, 39] width 117 height 12
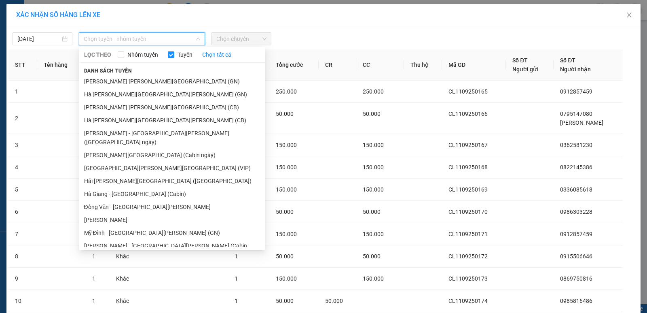
scroll to position [121, 0]
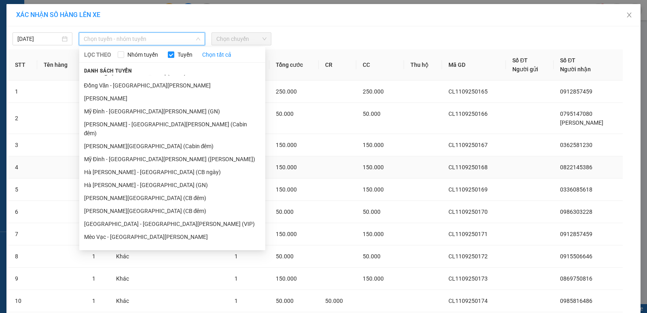
drag, startPoint x: 123, startPoint y: 167, endPoint x: 127, endPoint y: 166, distance: 4.1
click at [127, 178] on li "Hà [PERSON_NAME] - [GEOGRAPHIC_DATA] (GN)" at bounding box center [172, 184] width 186 height 13
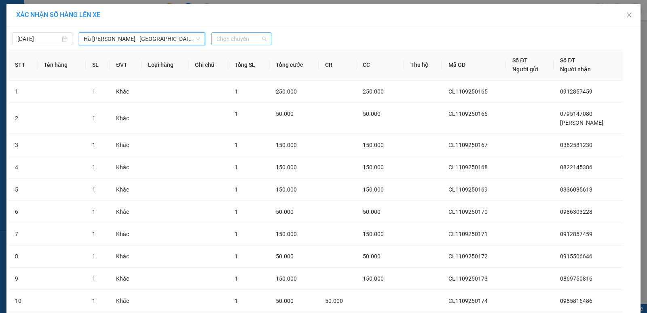
click at [249, 42] on span "Chọn chuyến" at bounding box center [241, 39] width 50 height 12
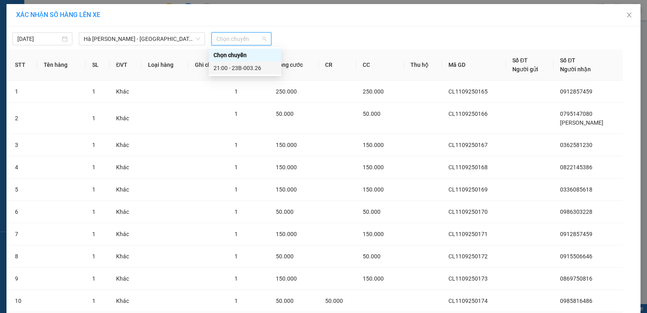
click at [248, 67] on div "21:00 - 23B-003.26" at bounding box center [245, 68] width 63 height 9
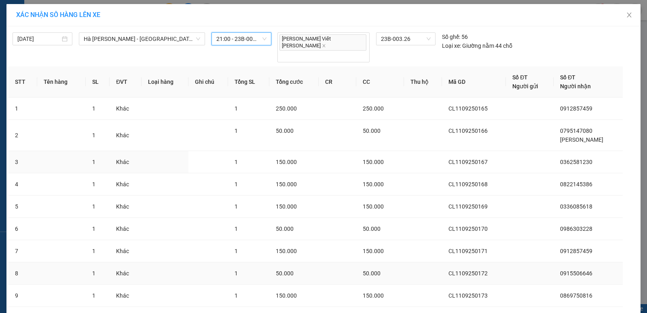
scroll to position [63, 0]
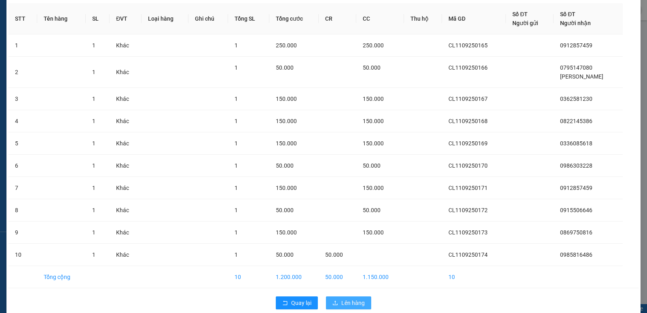
click at [348, 298] on span "Lên hàng" at bounding box center [352, 302] width 23 height 9
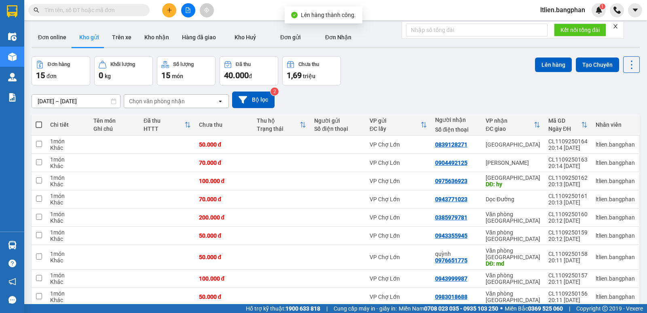
click at [38, 123] on span at bounding box center [39, 124] width 6 height 6
click at [39, 121] on input "checkbox" at bounding box center [39, 121] width 0 height 0
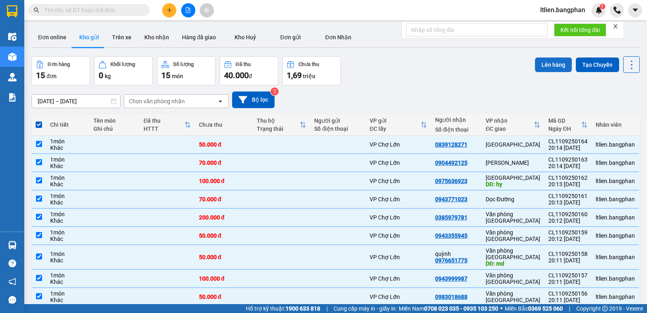
click at [541, 64] on button "Lên hàng" at bounding box center [553, 64] width 37 height 15
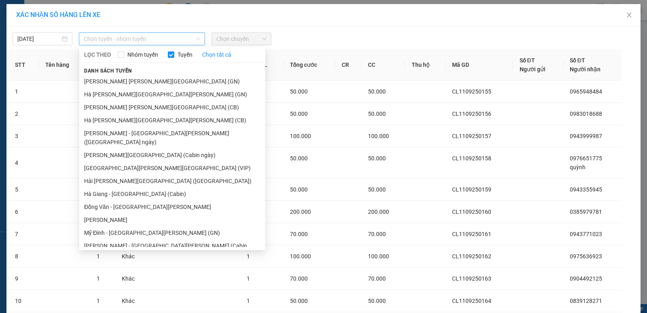
click at [188, 38] on span "Chọn tuyến - nhóm tuyến" at bounding box center [142, 39] width 117 height 12
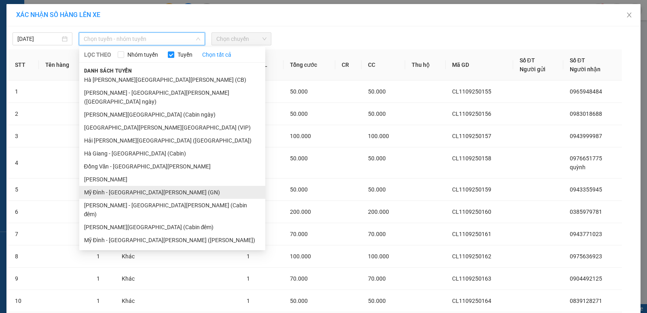
scroll to position [81, 0]
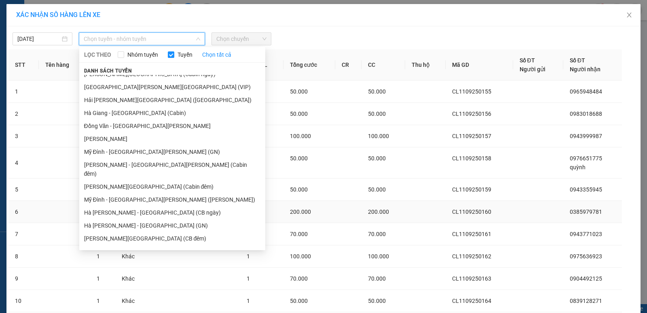
click at [125, 219] on li "Hà [PERSON_NAME] - [GEOGRAPHIC_DATA] (GN)" at bounding box center [172, 225] width 186 height 13
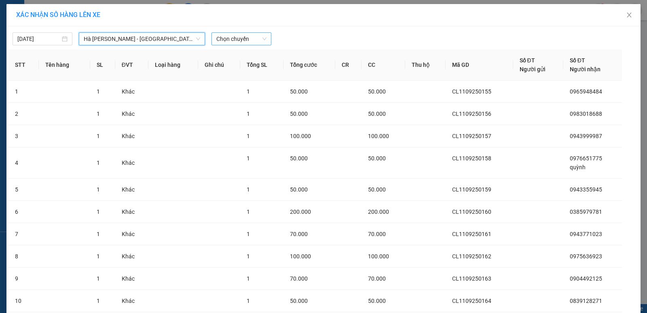
click at [254, 38] on span "Chọn chuyến" at bounding box center [241, 39] width 50 height 12
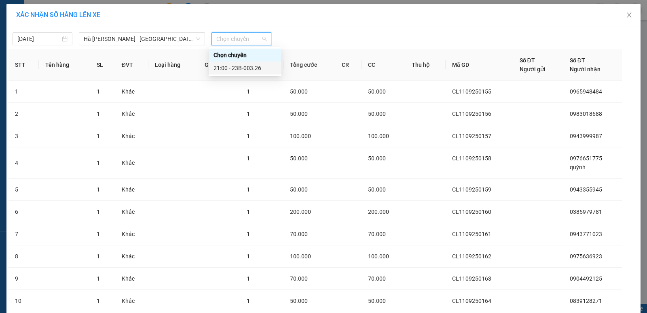
click at [253, 67] on div "21:00 - 23B-003.26" at bounding box center [245, 68] width 63 height 9
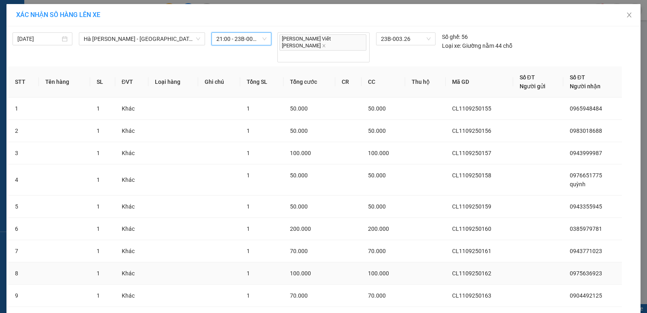
scroll to position [63, 0]
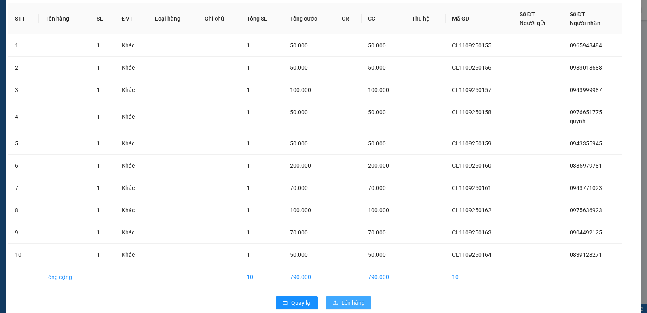
click at [349, 298] on span "Lên hàng" at bounding box center [352, 302] width 23 height 9
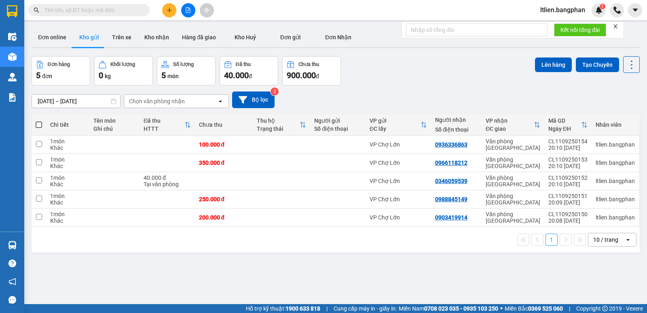
drag, startPoint x: 40, startPoint y: 124, endPoint x: 64, endPoint y: 123, distance: 24.7
click at [40, 124] on span at bounding box center [39, 124] width 6 height 6
click at [39, 121] on input "checkbox" at bounding box center [39, 121] width 0 height 0
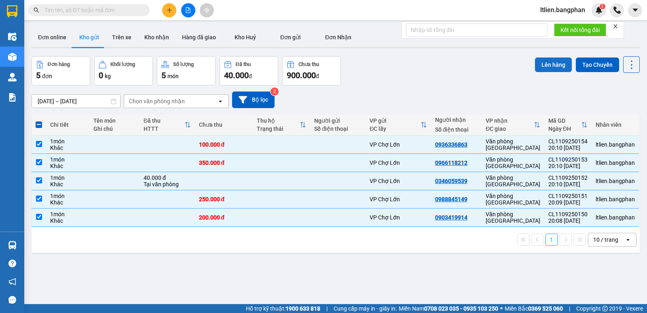
drag, startPoint x: 555, startPoint y: 64, endPoint x: 549, endPoint y: 64, distance: 5.7
click at [550, 64] on button "Lên hàng" at bounding box center [553, 64] width 37 height 15
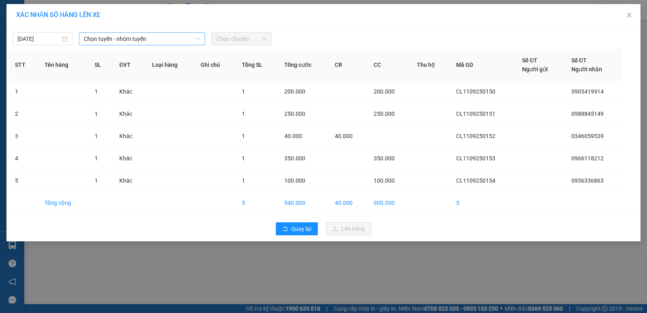
drag, startPoint x: 163, startPoint y: 39, endPoint x: 167, endPoint y: 41, distance: 4.5
click at [165, 39] on span "Chọn tuyến - nhóm tuyến" at bounding box center [142, 39] width 117 height 12
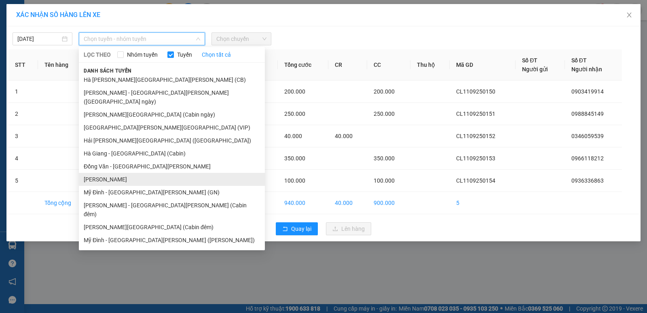
scroll to position [81, 0]
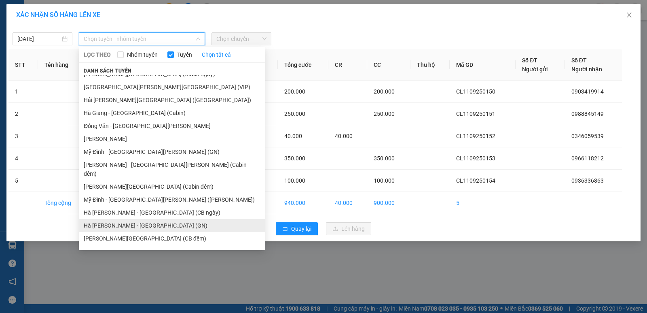
click at [108, 219] on li "Hà [PERSON_NAME] - [GEOGRAPHIC_DATA] (GN)" at bounding box center [172, 225] width 186 height 13
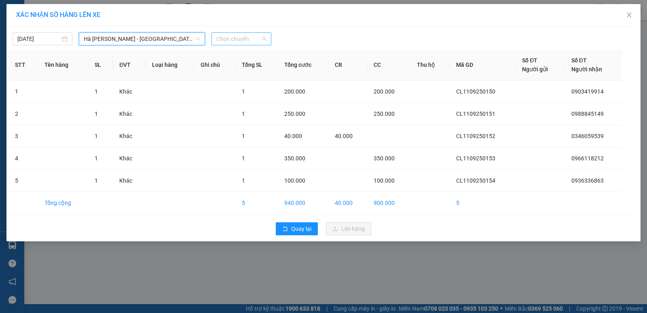
click at [256, 36] on span "Chọn chuyến" at bounding box center [241, 39] width 50 height 12
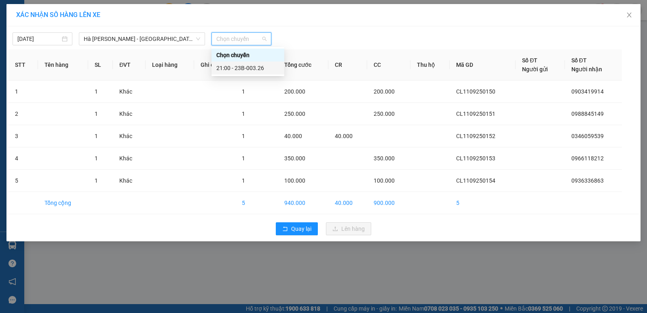
click at [256, 69] on div "21:00 - 23B-003.26" at bounding box center [247, 68] width 63 height 9
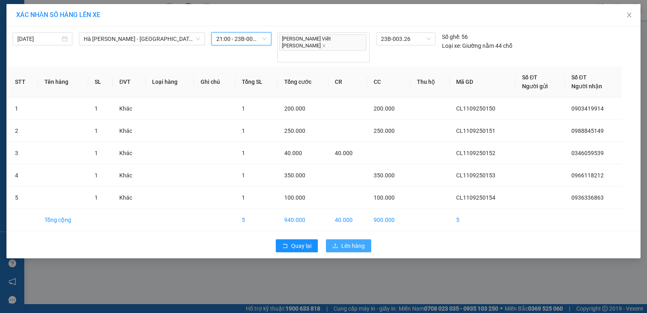
click at [348, 241] on span "Lên hàng" at bounding box center [352, 245] width 23 height 9
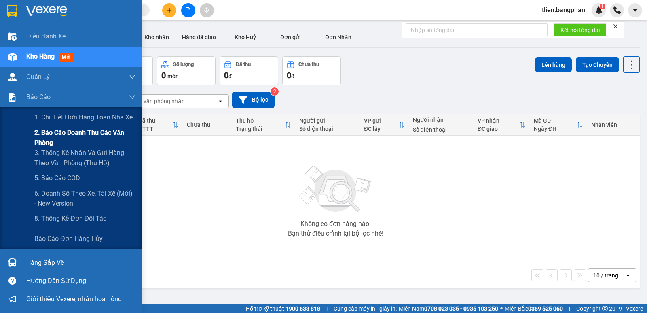
click at [60, 136] on span "2. Báo cáo doanh thu các văn phòng" at bounding box center [84, 137] width 101 height 20
